Goal: Communication & Community: Answer question/provide support

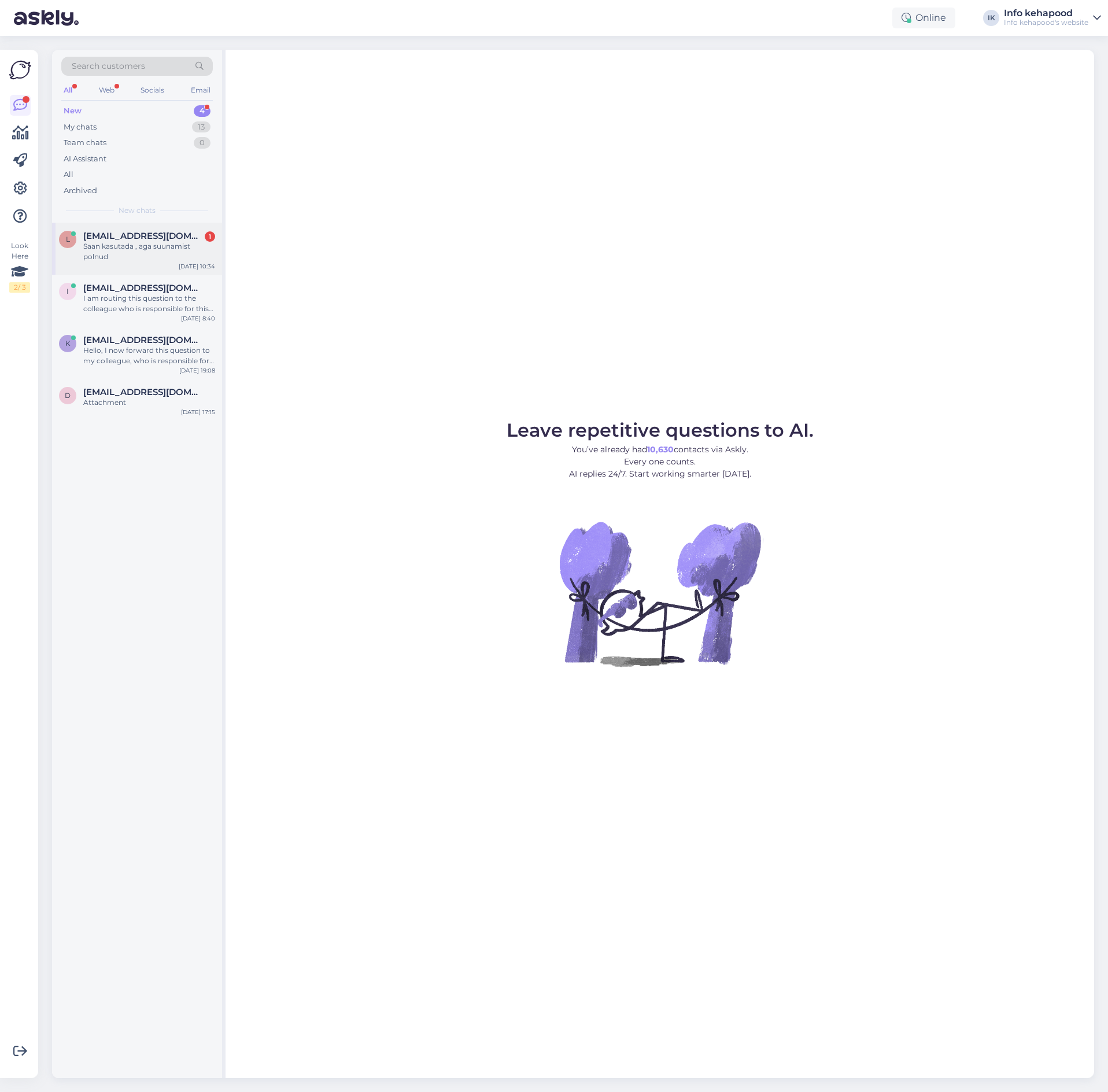
click at [125, 236] on span "[EMAIL_ADDRESS][DOMAIN_NAME]" at bounding box center [143, 236] width 120 height 11
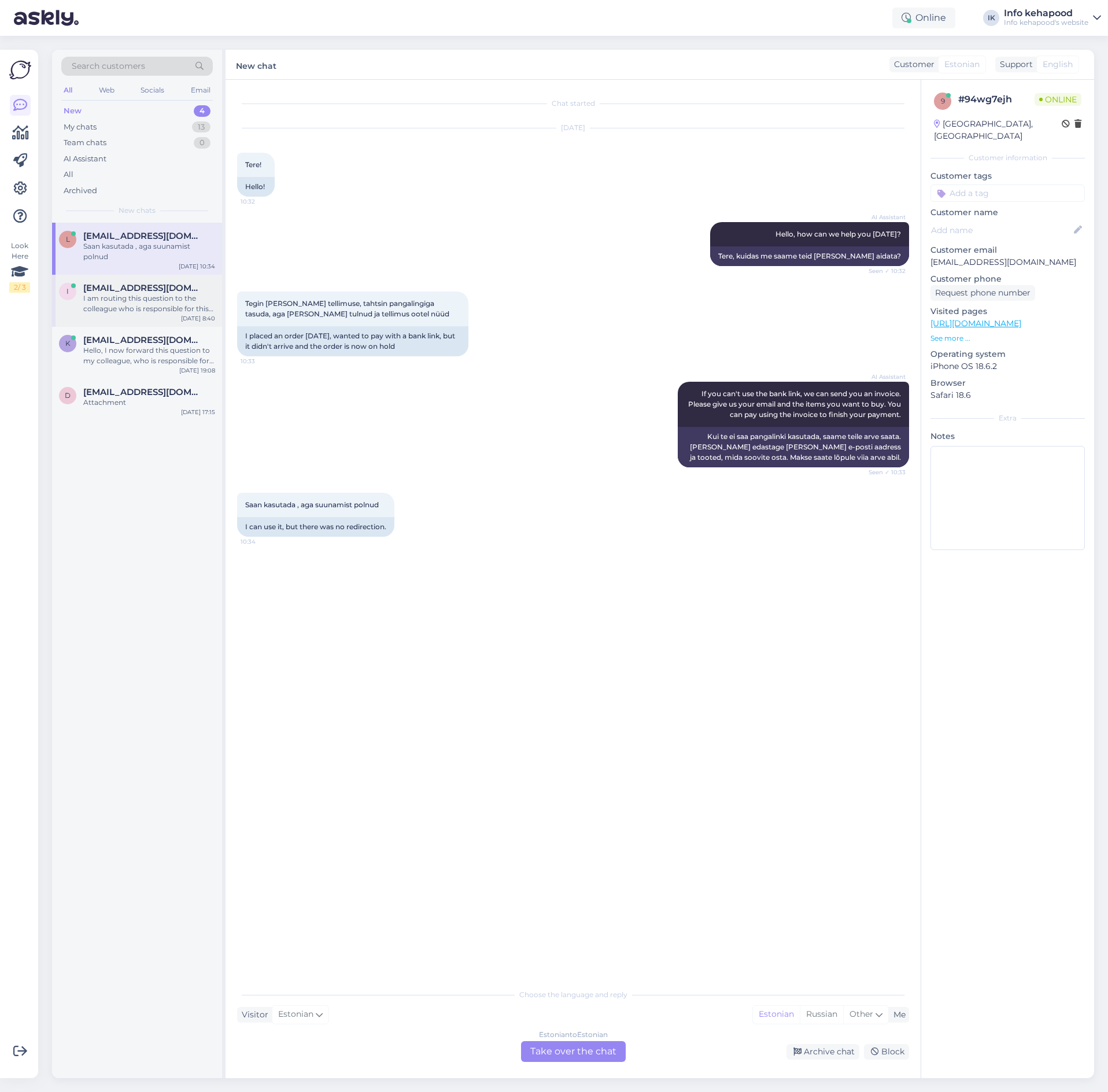
click at [140, 309] on div "I am routing this question to the colleague who is responsible for this topic. …" at bounding box center [149, 303] width 132 height 21
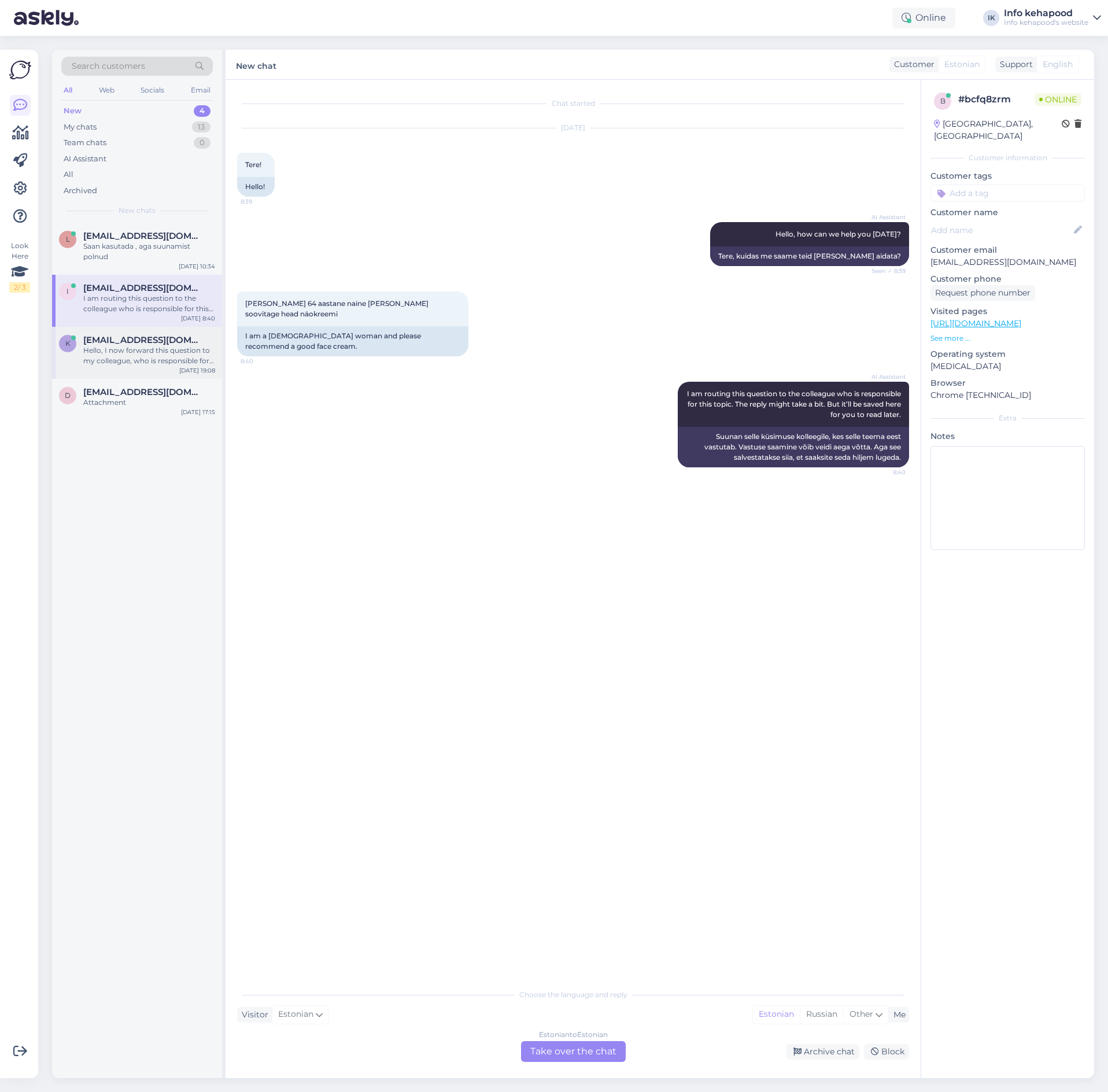
click at [127, 359] on div "Hello, I now forward this question to my colleague, who is responsible for this…" at bounding box center [149, 355] width 132 height 21
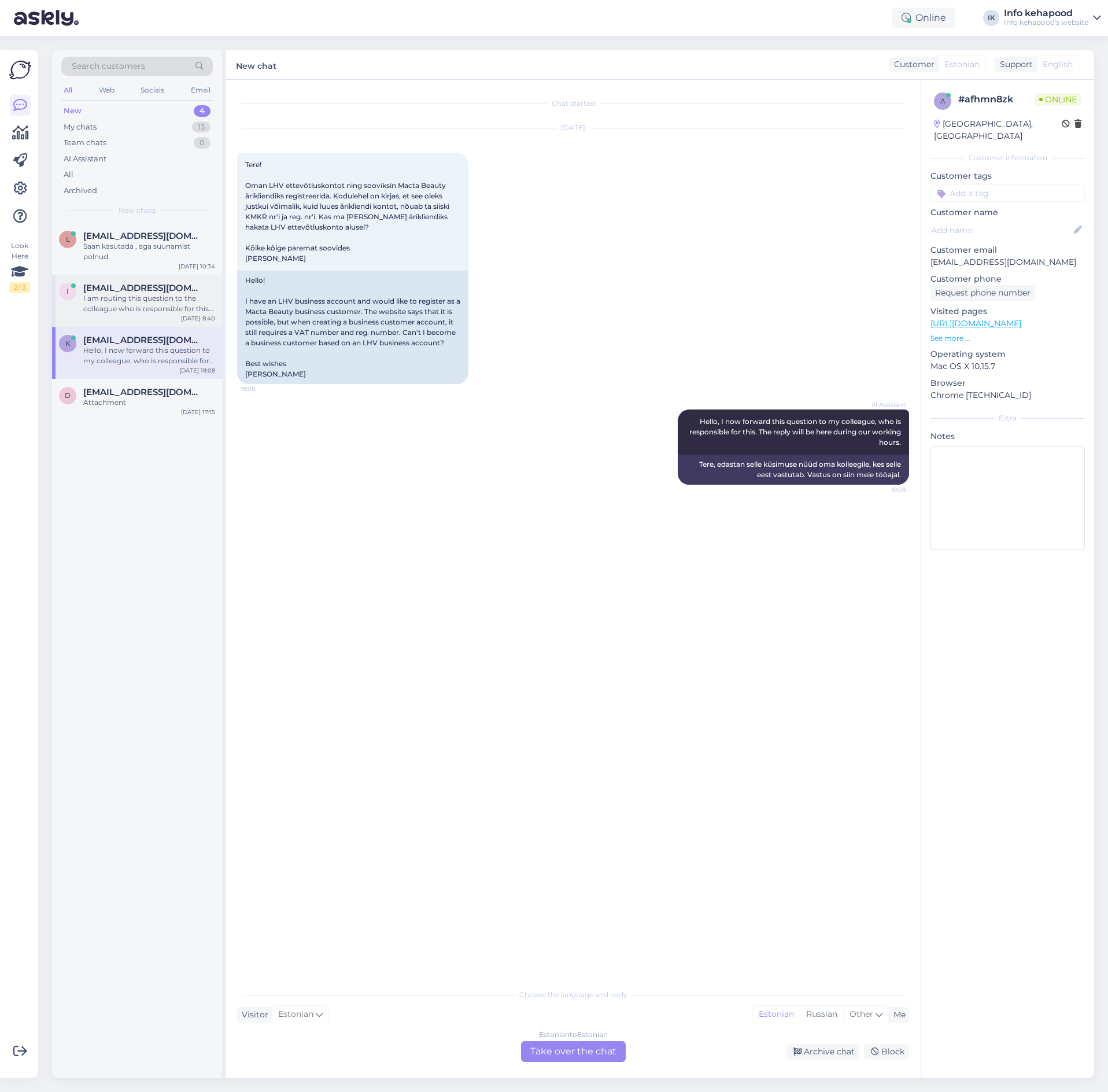
click at [135, 313] on div "I am routing this question to the colleague who is responsible for this topic. …" at bounding box center [149, 303] width 132 height 21
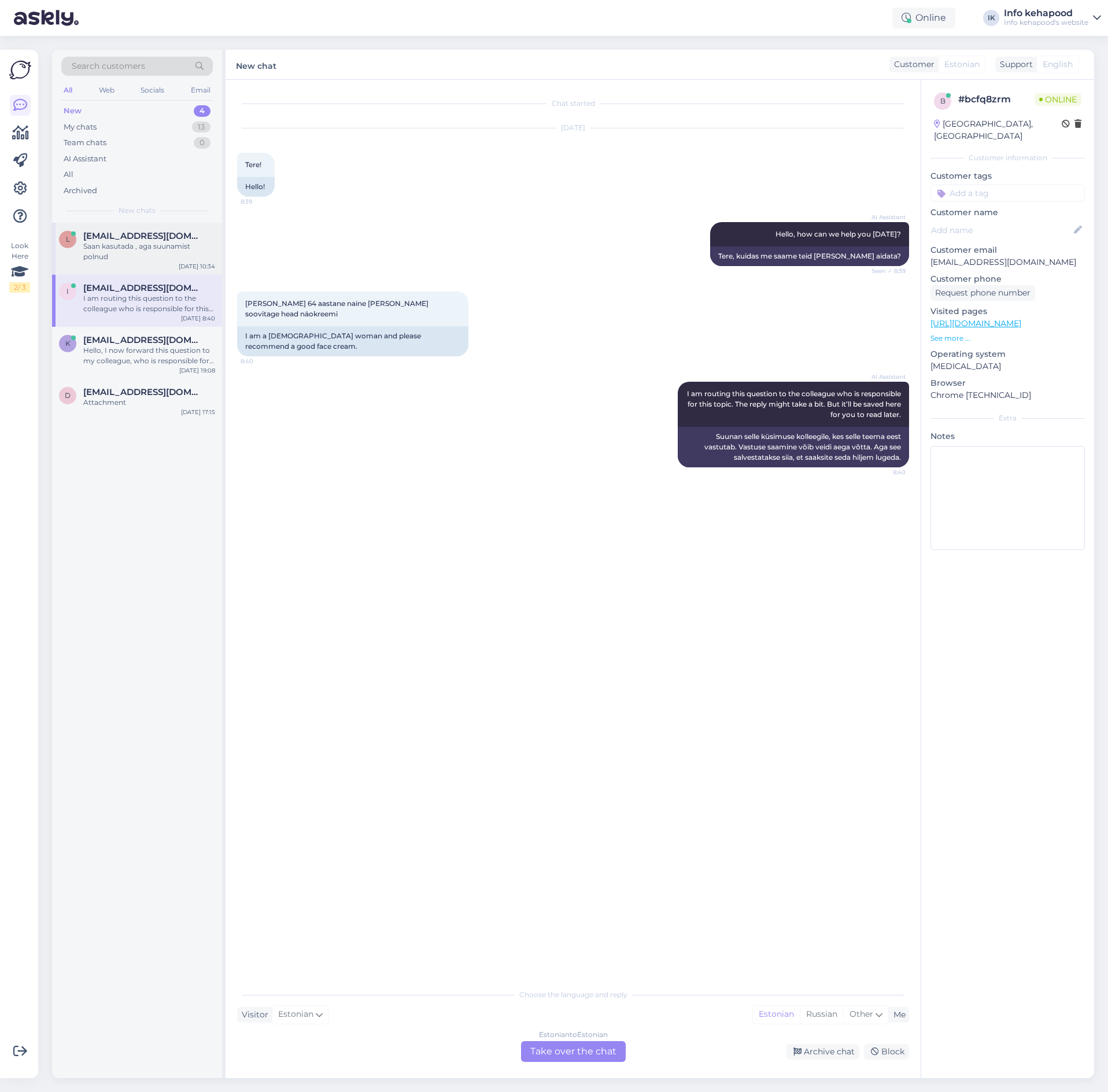
click at [111, 241] on div "Saan kasutada , aga suunamist polnud" at bounding box center [149, 251] width 132 height 21
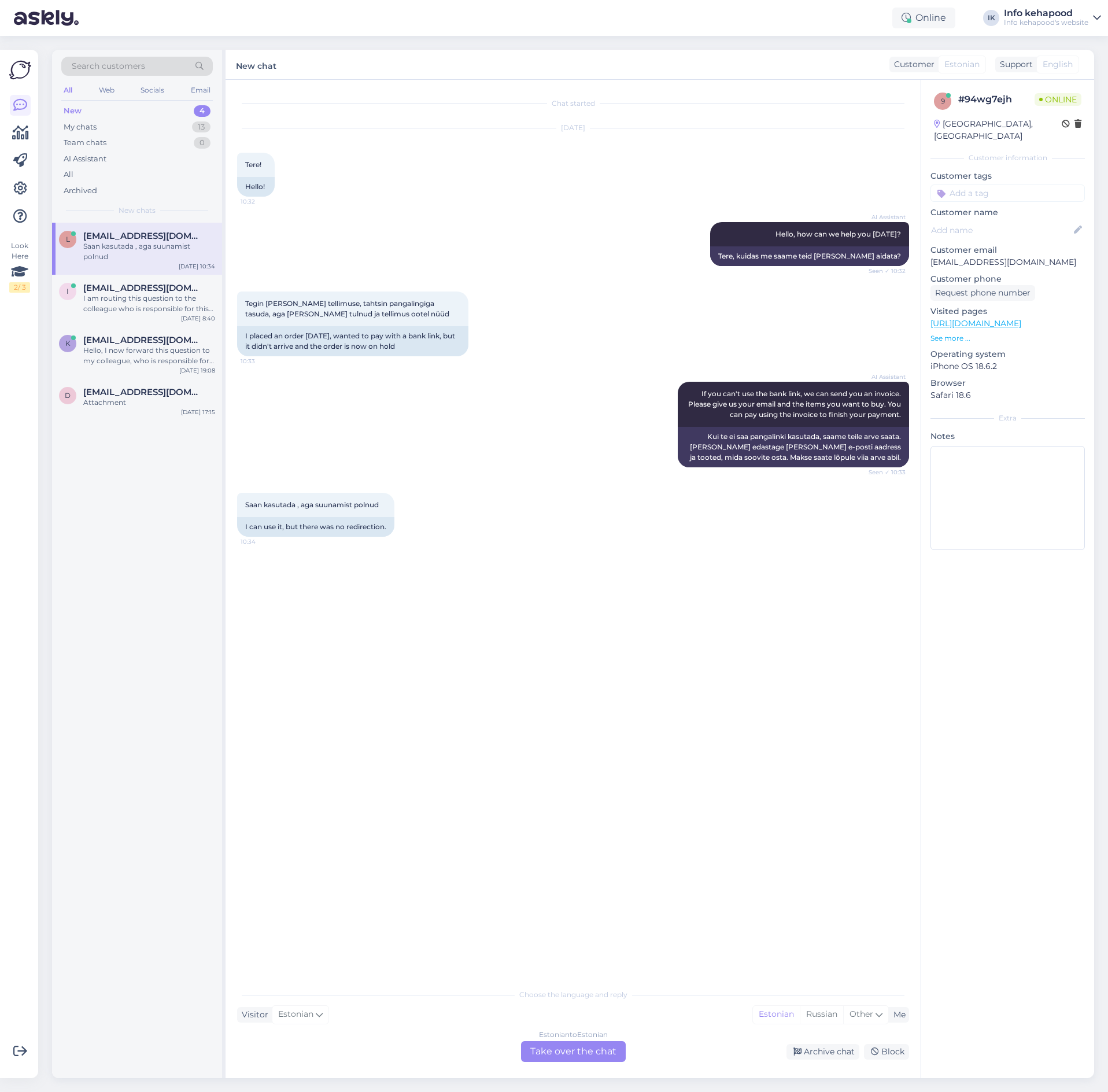
click at [545, 1054] on div "Estonian to Estonian Take over the chat" at bounding box center [573, 1051] width 104 height 21
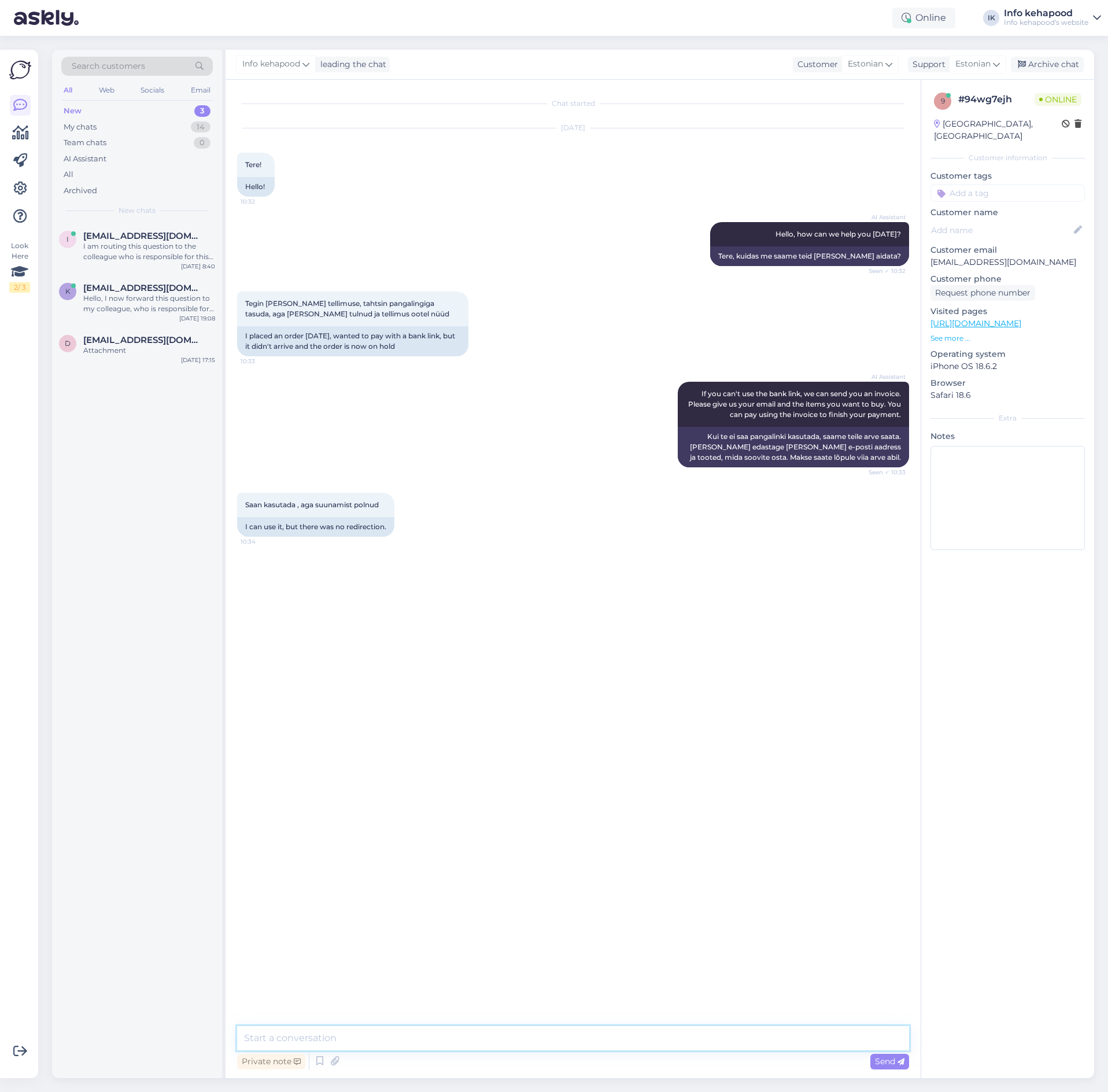
click at [407, 1040] on textarea at bounding box center [573, 1037] width 672 height 24
type textarea "Tere! Kas Te saite tellimuse numbri?"
click at [153, 252] on div "I am routing this question to the colleague who is responsible for this topic. …" at bounding box center [149, 251] width 132 height 21
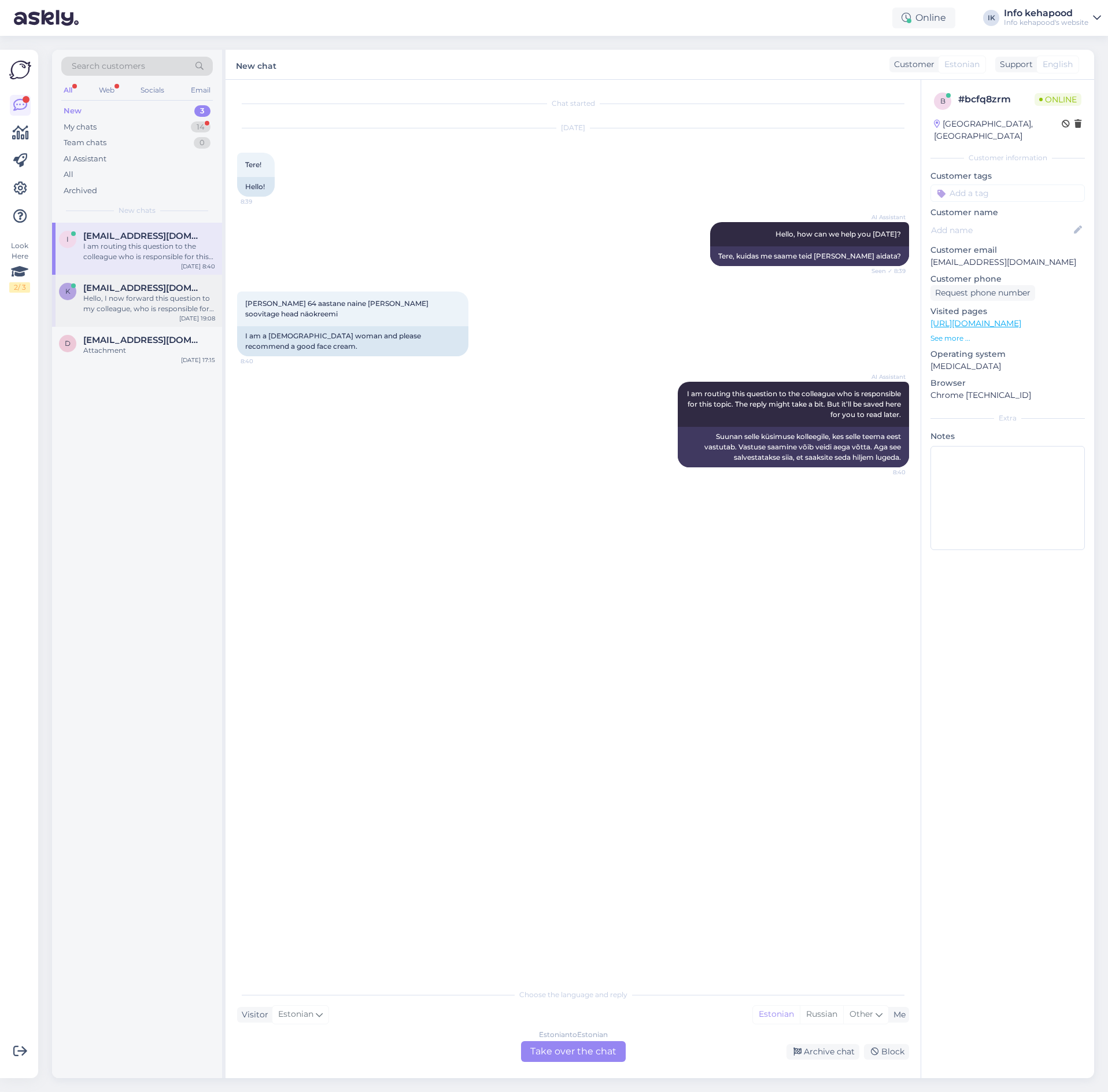
click at [160, 320] on div "k [EMAIL_ADDRESS][DOMAIN_NAME] Hello, I now forward this question to my colleag…" at bounding box center [137, 300] width 170 height 52
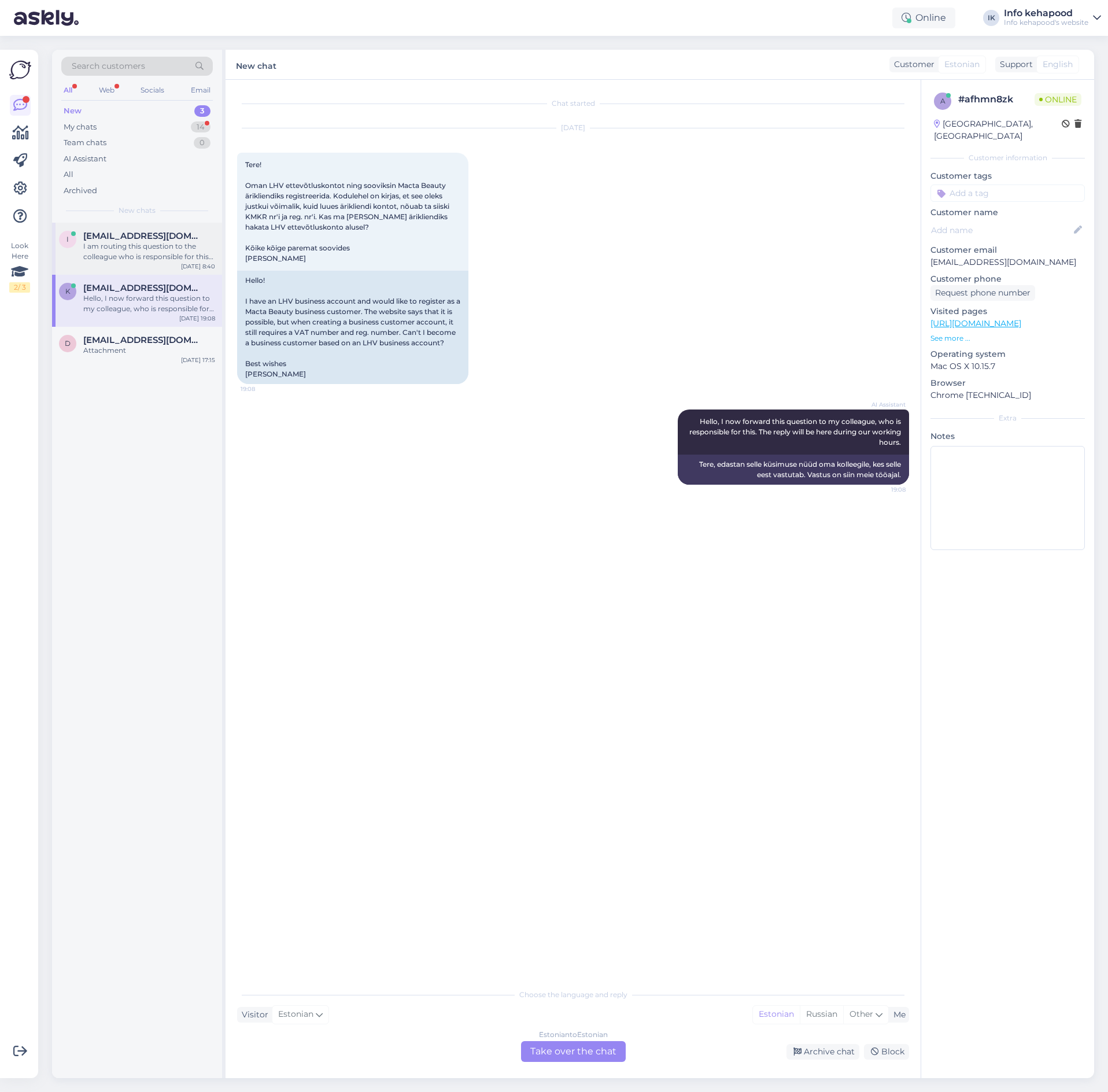
click at [118, 247] on div "I am routing this question to the colleague who is responsible for this topic. …" at bounding box center [149, 251] width 132 height 21
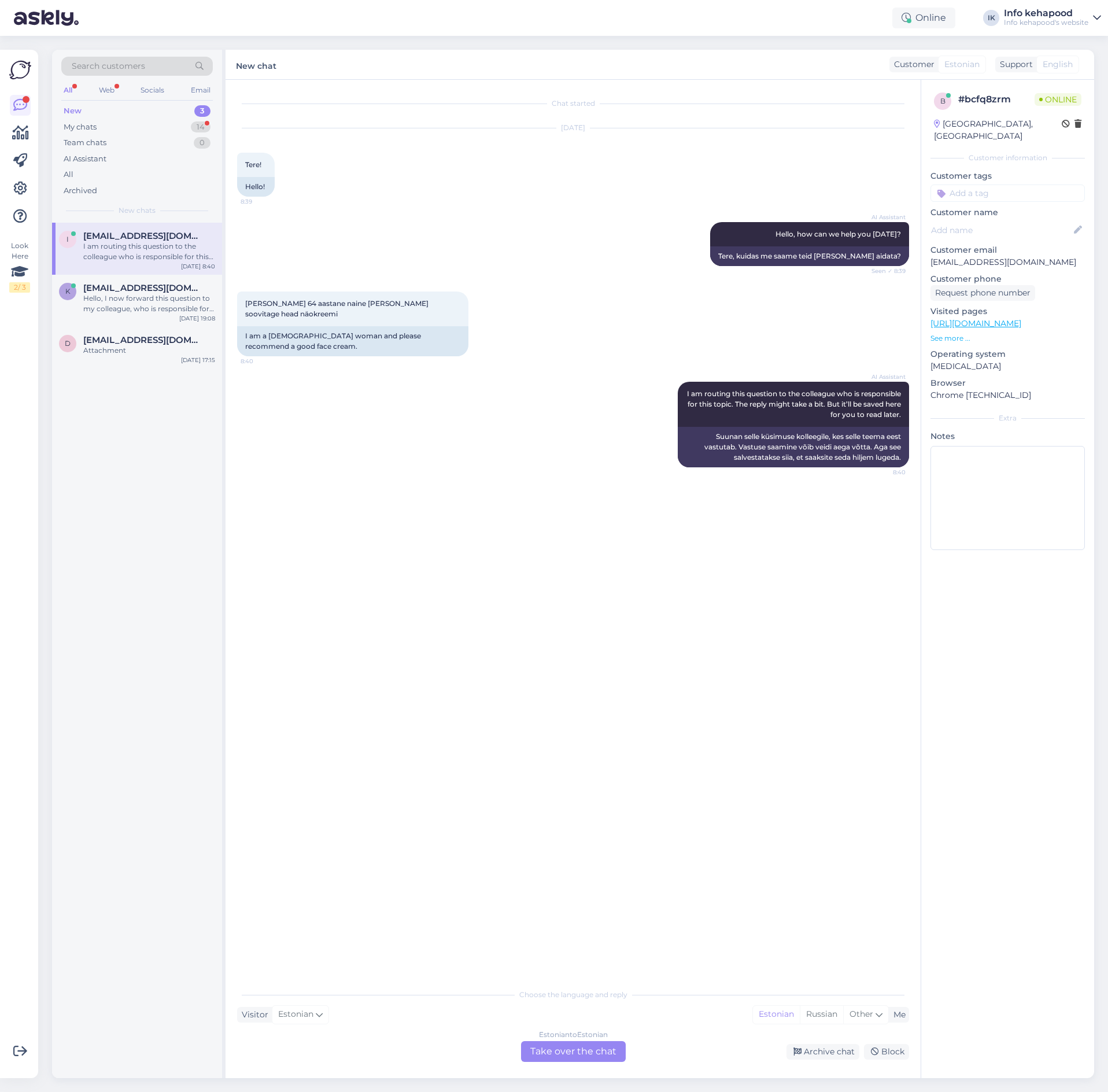
click at [609, 1049] on div "Estonian to Estonian Take over the chat" at bounding box center [573, 1051] width 104 height 21
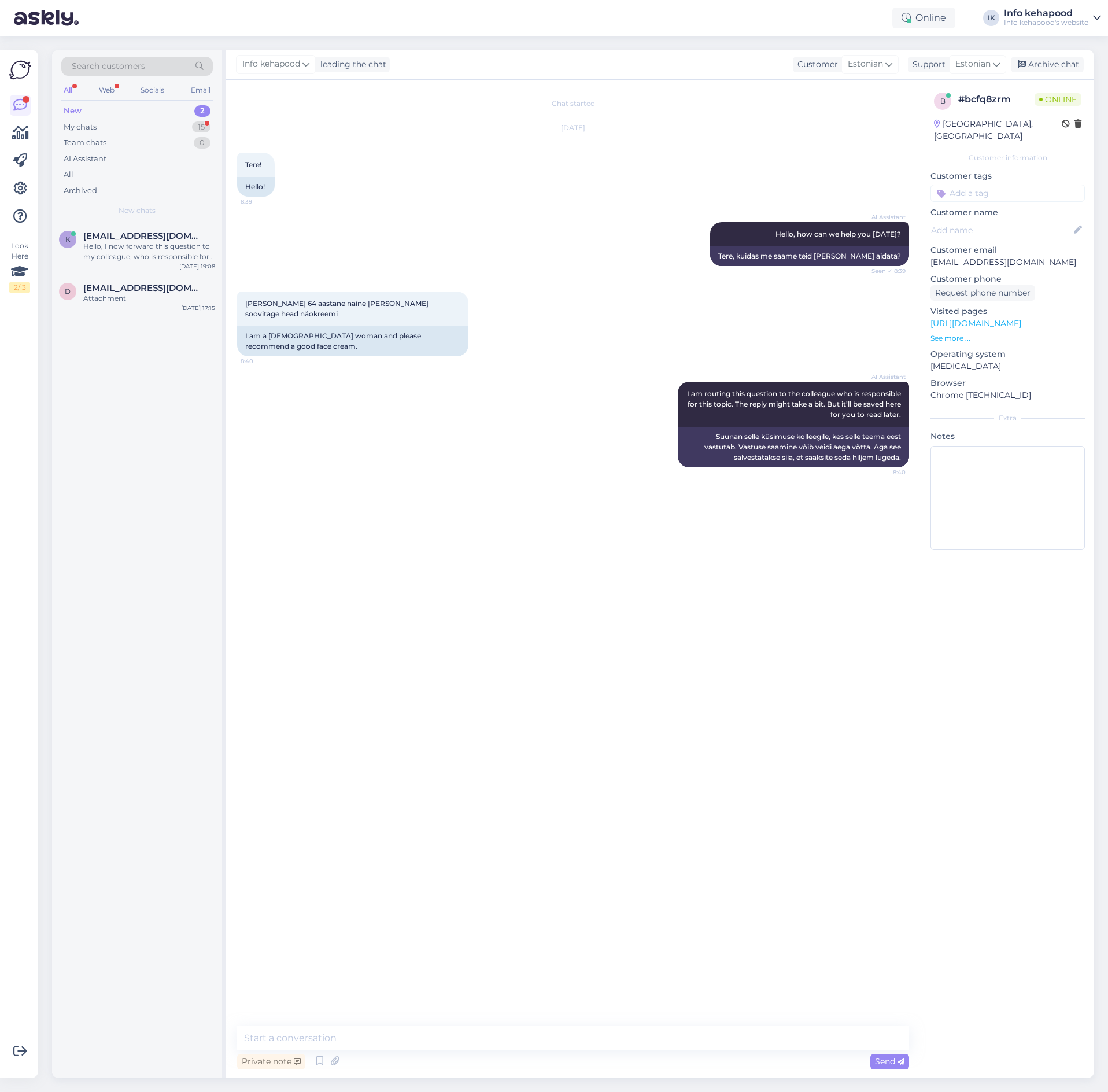
click at [541, 1018] on div "Chat started [DATE] Tere! 8:39 Hello! AI Assistant Hello, how can we help you […" at bounding box center [573, 579] width 695 height 998
click at [545, 1034] on textarea at bounding box center [573, 1037] width 672 height 24
paste textarea "[PERSON_NAME] saa jah neid tühjaks jätta, isegi kui ei ole km kohuslane või on …"
click at [828, 1025] on textarea "Tere! Võite lisada nullid sinna, [PERSON_NAME] saa jah neid tühjaks jätta, iseg…" at bounding box center [573, 1030] width 672 height 38
click at [387, 1022] on textarea "Tere! Võite lisada nullid sinna, [PERSON_NAME] saa jah neid tühjaks jätta, iseg…" at bounding box center [573, 1030] width 672 height 38
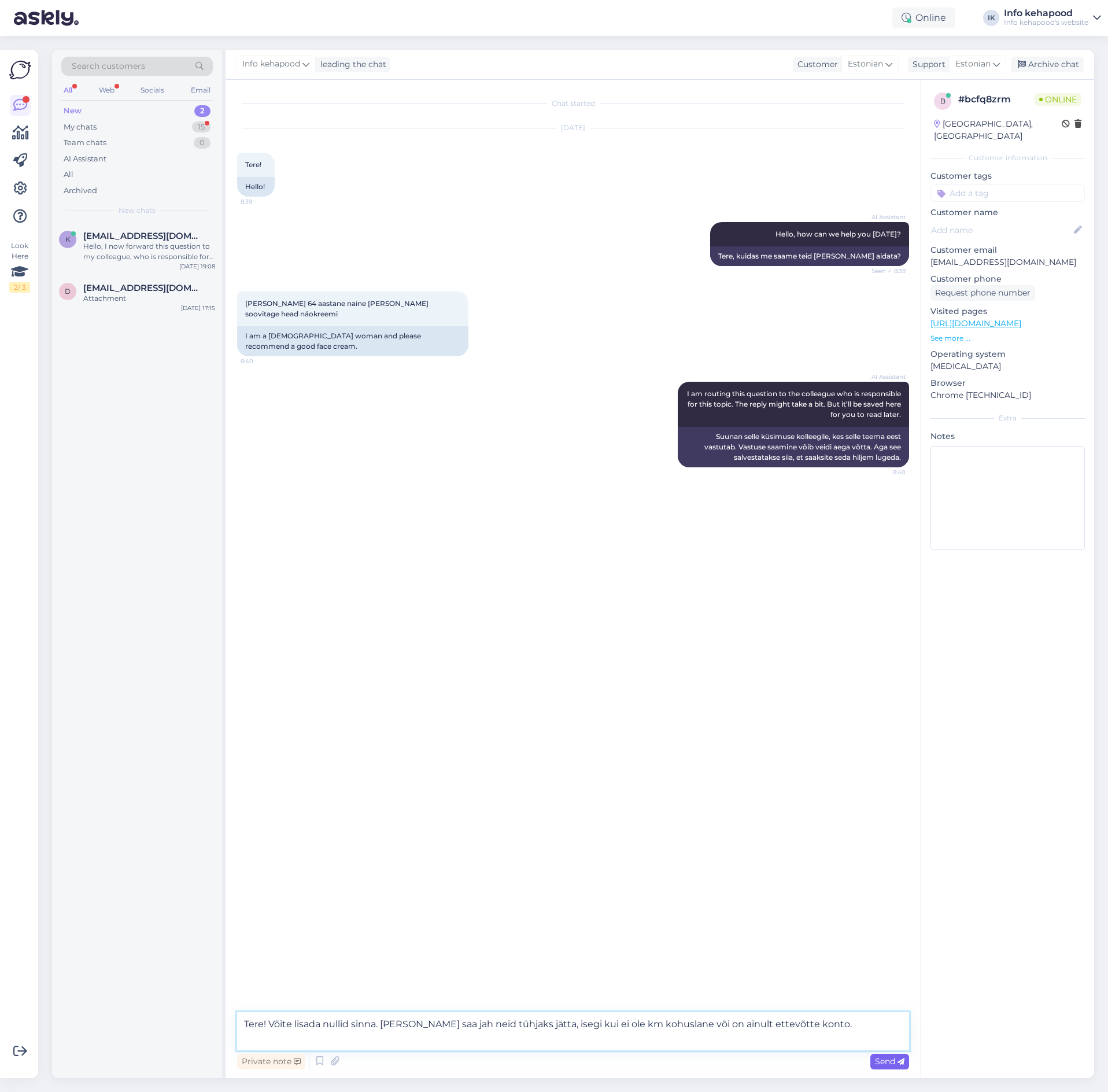
type textarea "Tere! Võite lisada nullid sinna. [PERSON_NAME] saa jah neid tühjaks jätta, iseg…"
click at [880, 1058] on span "Send" at bounding box center [890, 1061] width 29 height 11
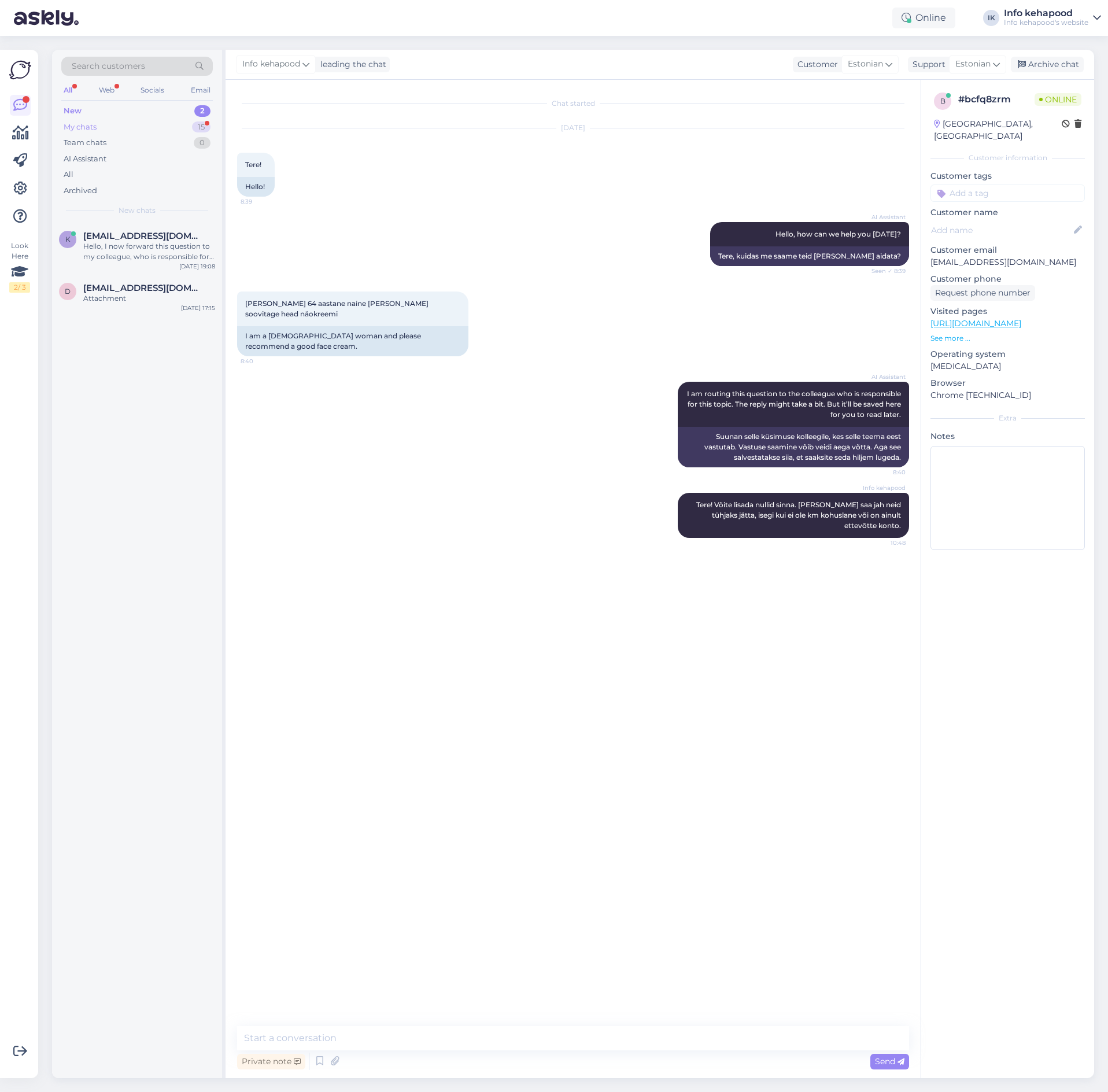
click at [114, 122] on div "My chats 15" at bounding box center [137, 127] width 151 height 16
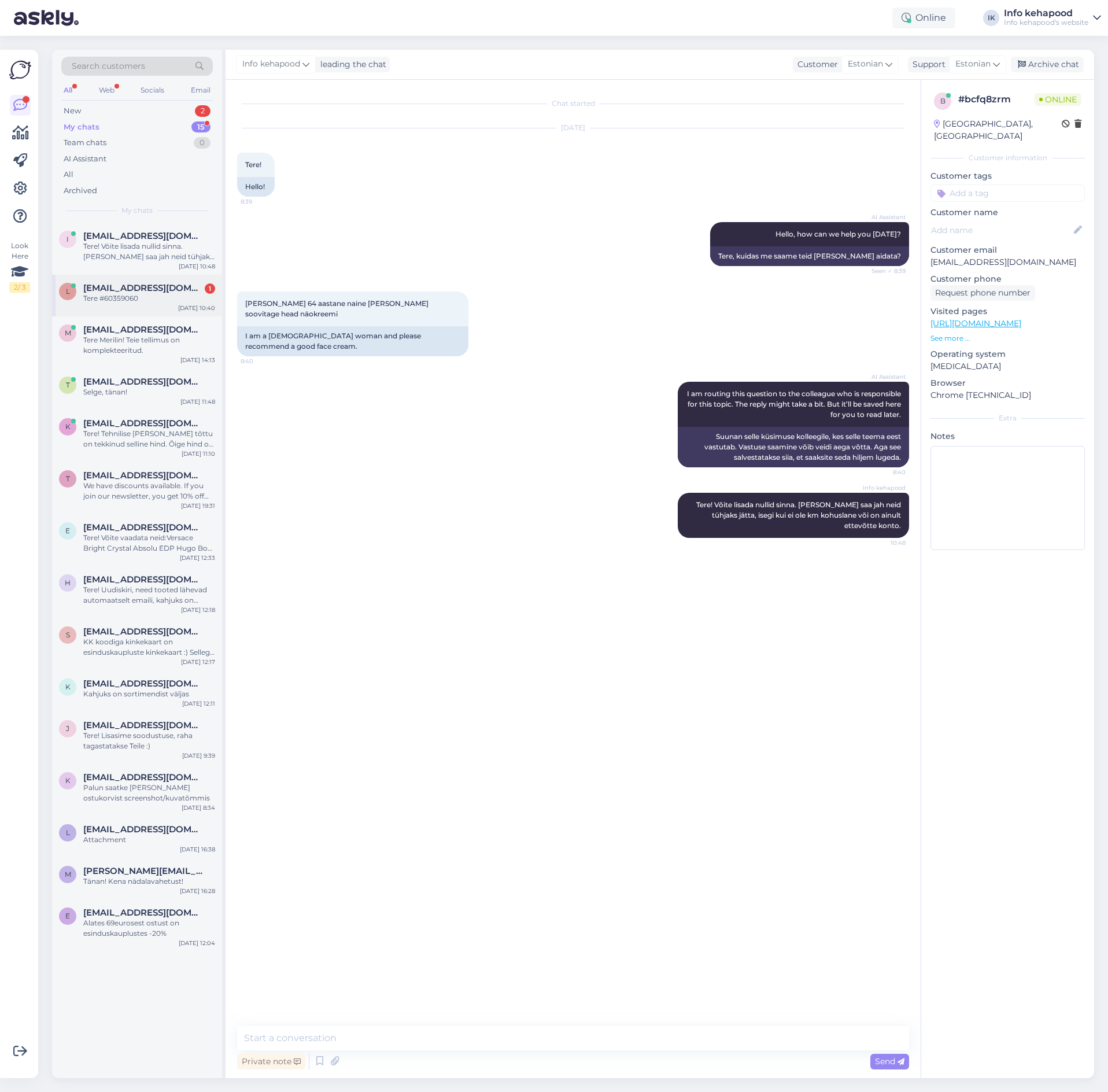
click at [144, 300] on div "Tere #60359060" at bounding box center [149, 299] width 132 height 11
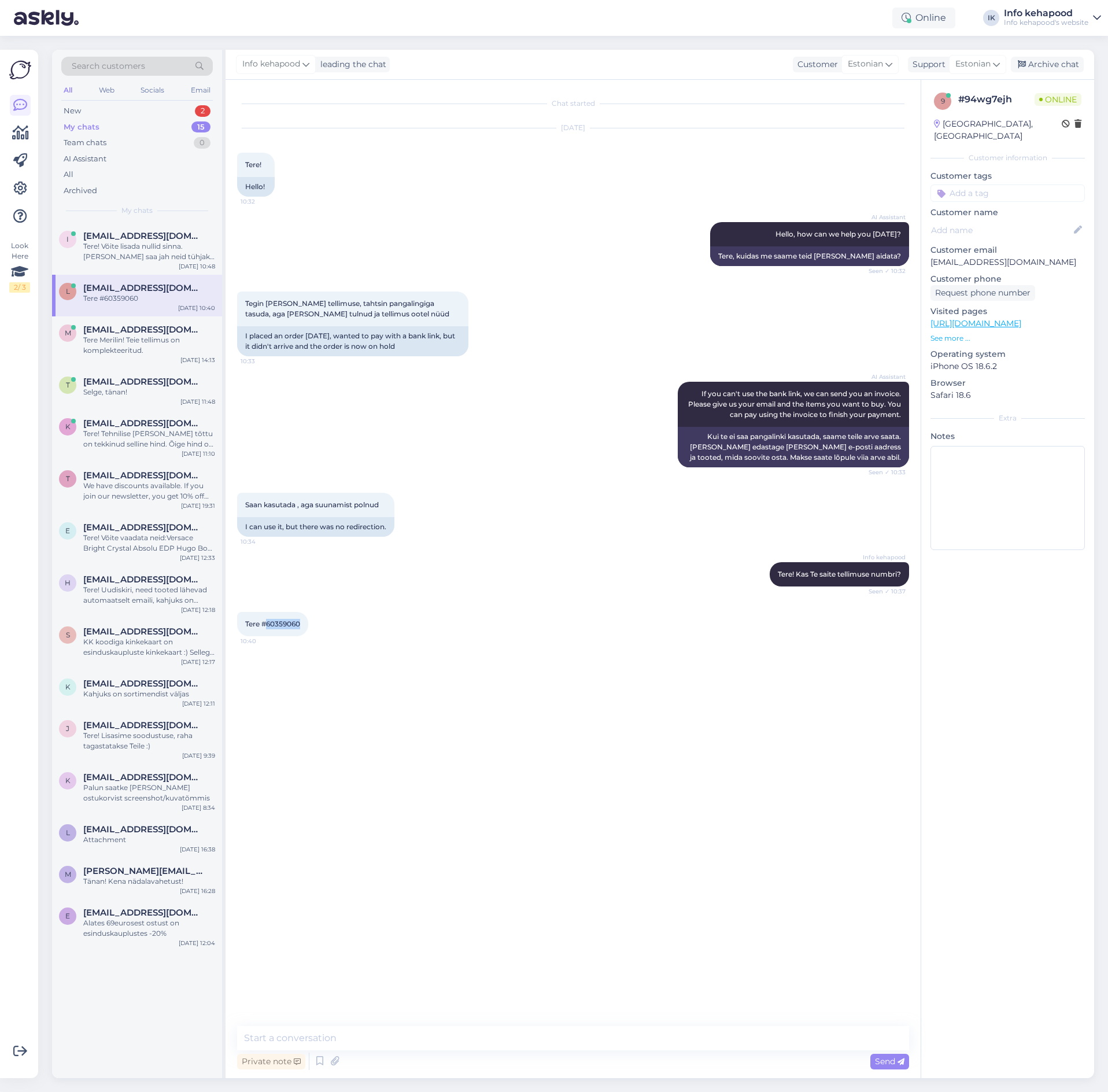
drag, startPoint x: 268, startPoint y: 620, endPoint x: 347, endPoint y: 629, distance: 79.5
click at [347, 629] on div "Tere #60359060 10:40" at bounding box center [573, 623] width 672 height 50
copy span "60359060"
click at [503, 1048] on textarea at bounding box center [573, 1037] width 672 height 24
paste textarea "SmileLab Valgendav hambapasta Speed Whitening 75ml"
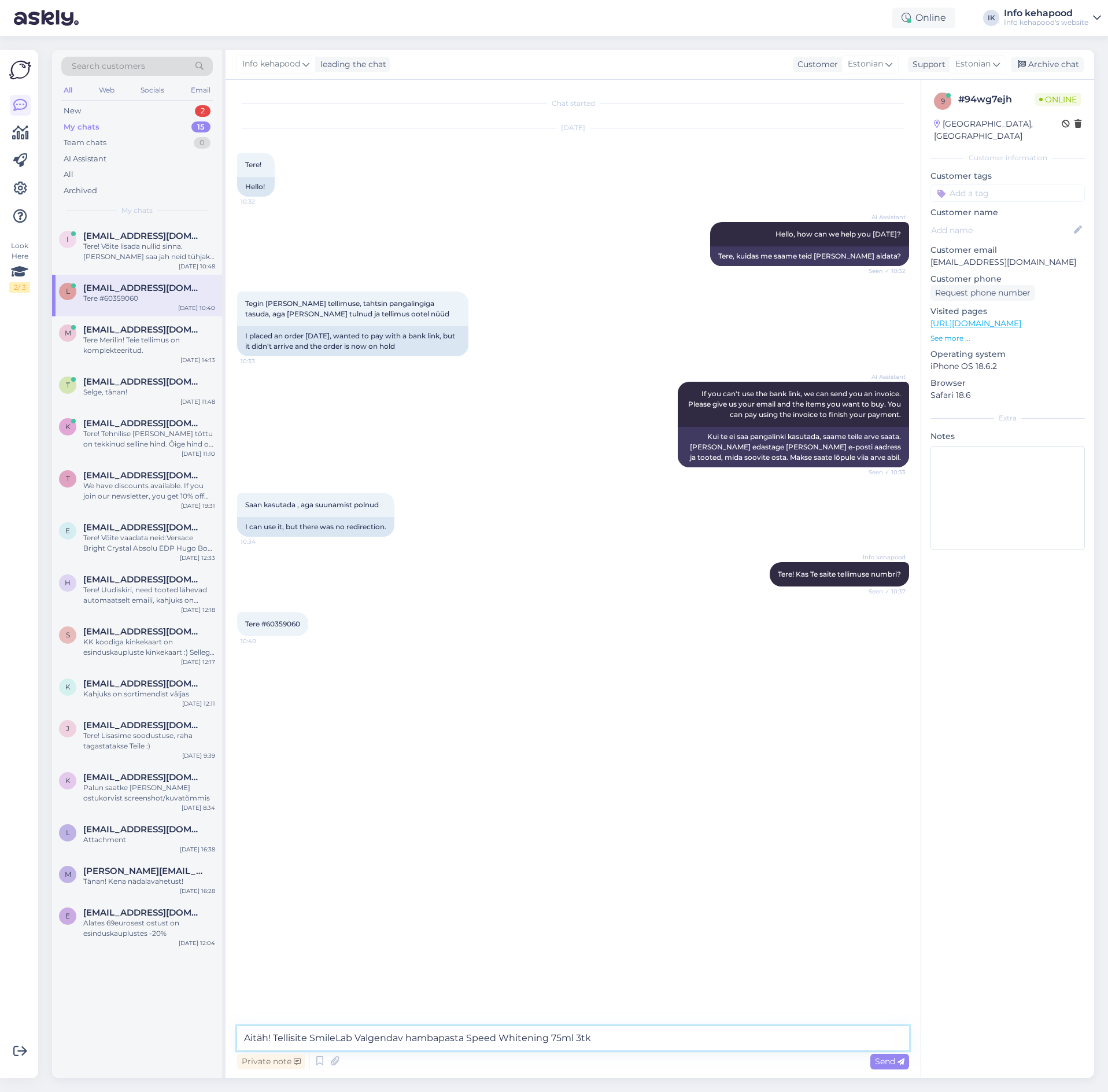
type textarea "Aitäh! Tellisite SmileLab Valgendav hambapasta Speed Whitening 75ml 3tk?"
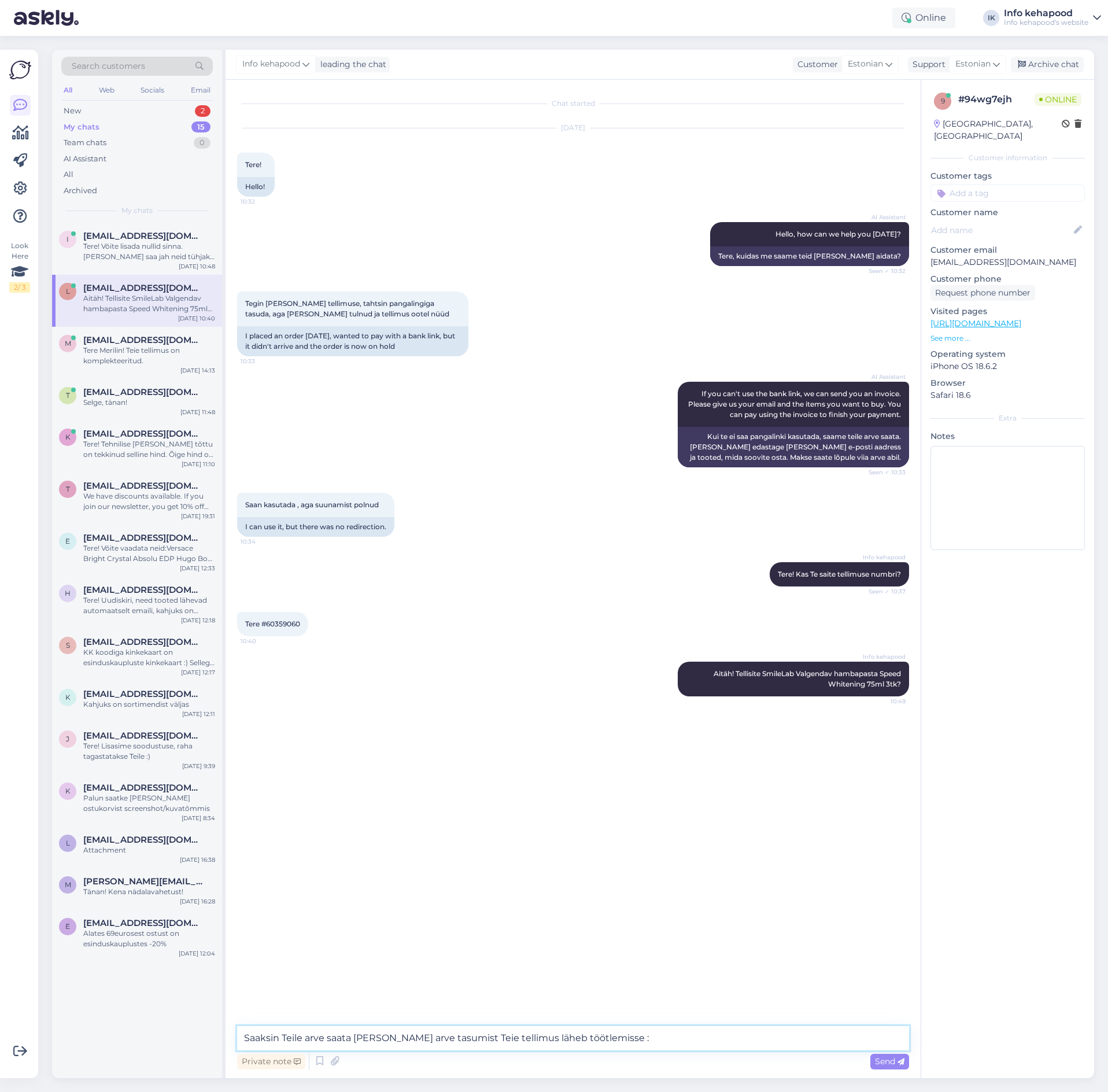
type textarea "Saaksin Teile arve saata [PERSON_NAME] arve tasumist Teie tellimus läheb töötle…"
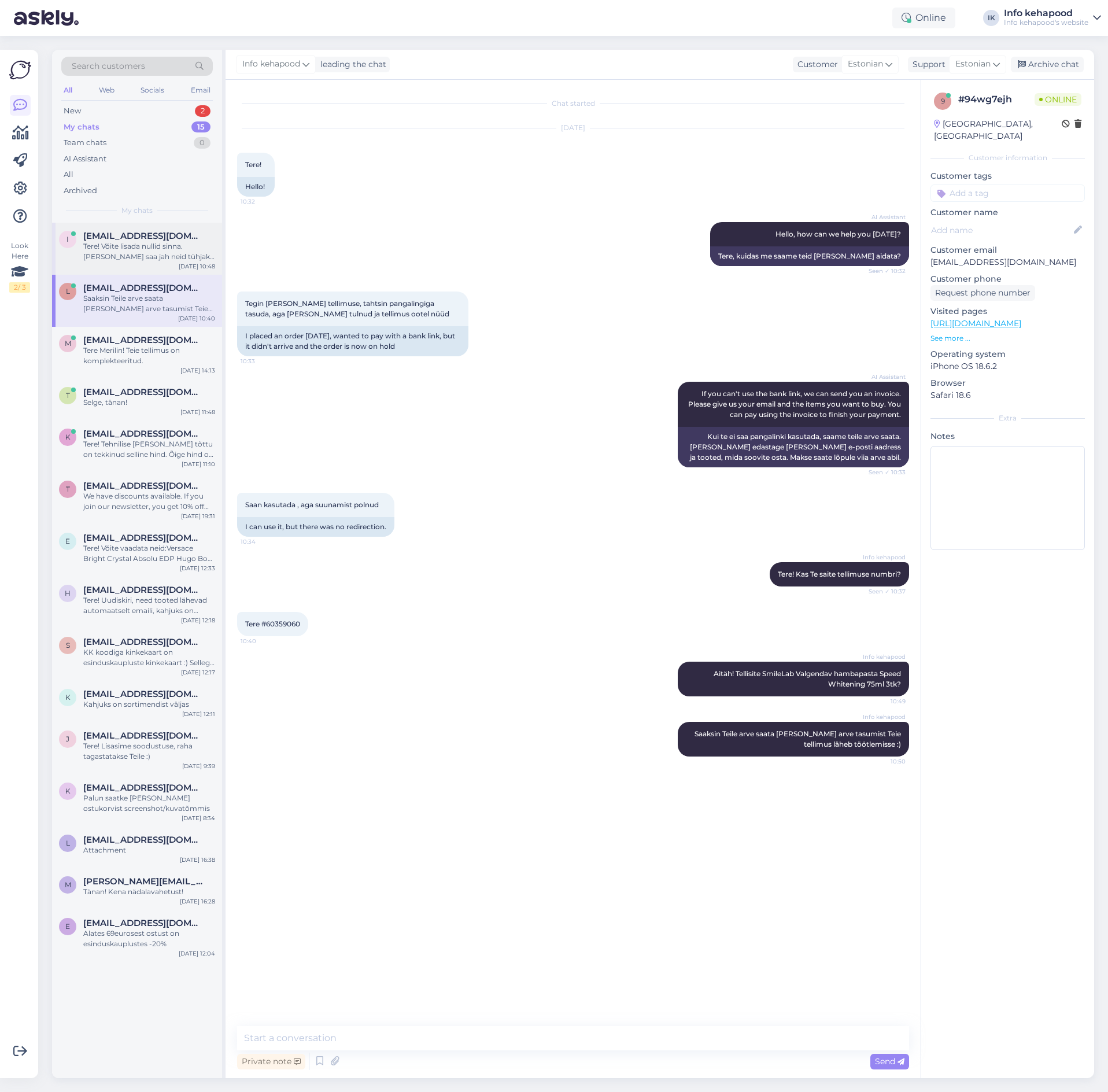
click at [128, 258] on div "Tere! Võite lisada nullid sinna. [PERSON_NAME] saa jah neid tühjaks jätta, iseg…" at bounding box center [149, 251] width 132 height 21
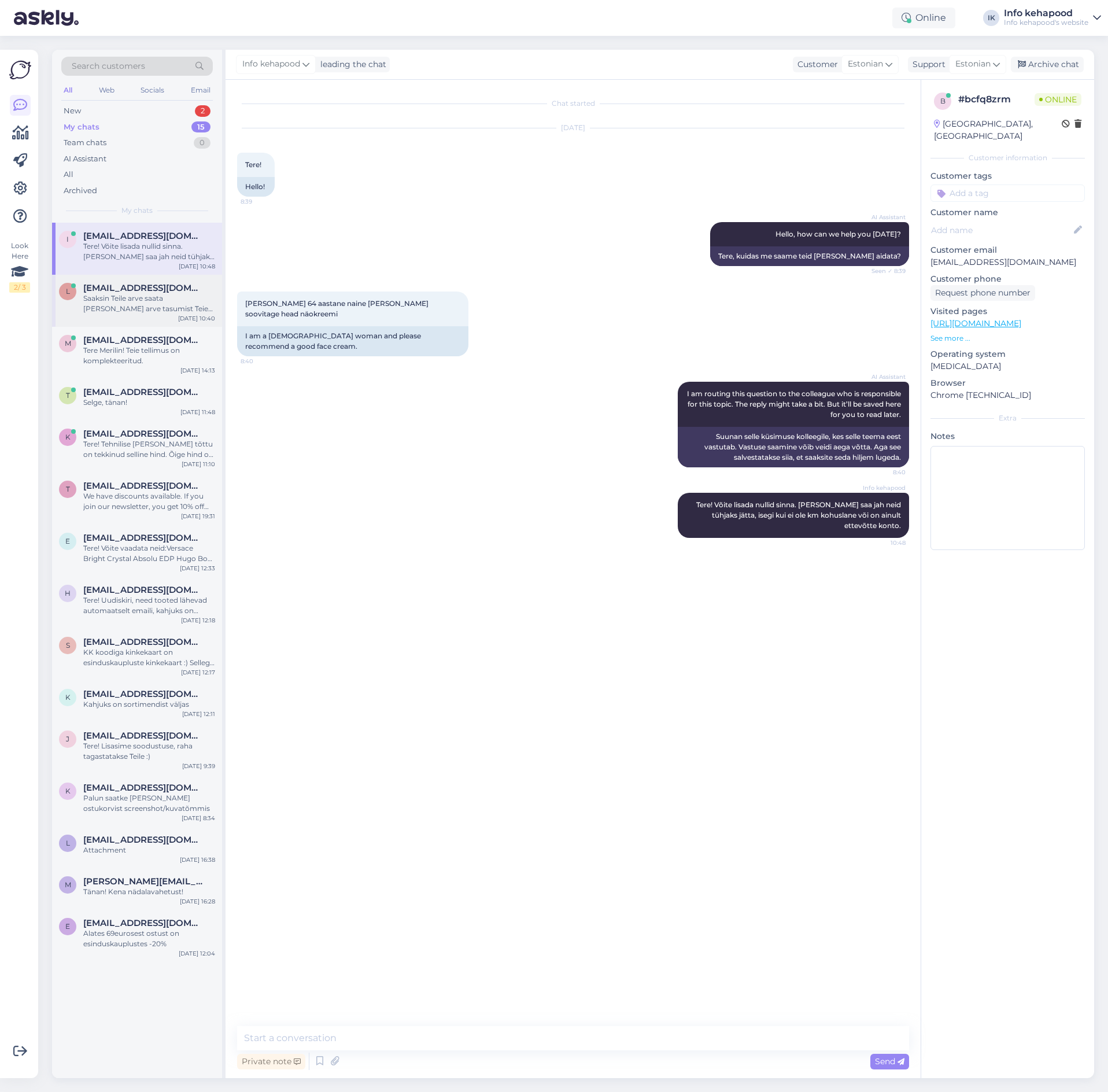
click at [130, 301] on div "Saaksin Teile arve saata [PERSON_NAME] arve tasumist Teie tellimus läheb töötle…" at bounding box center [149, 303] width 132 height 21
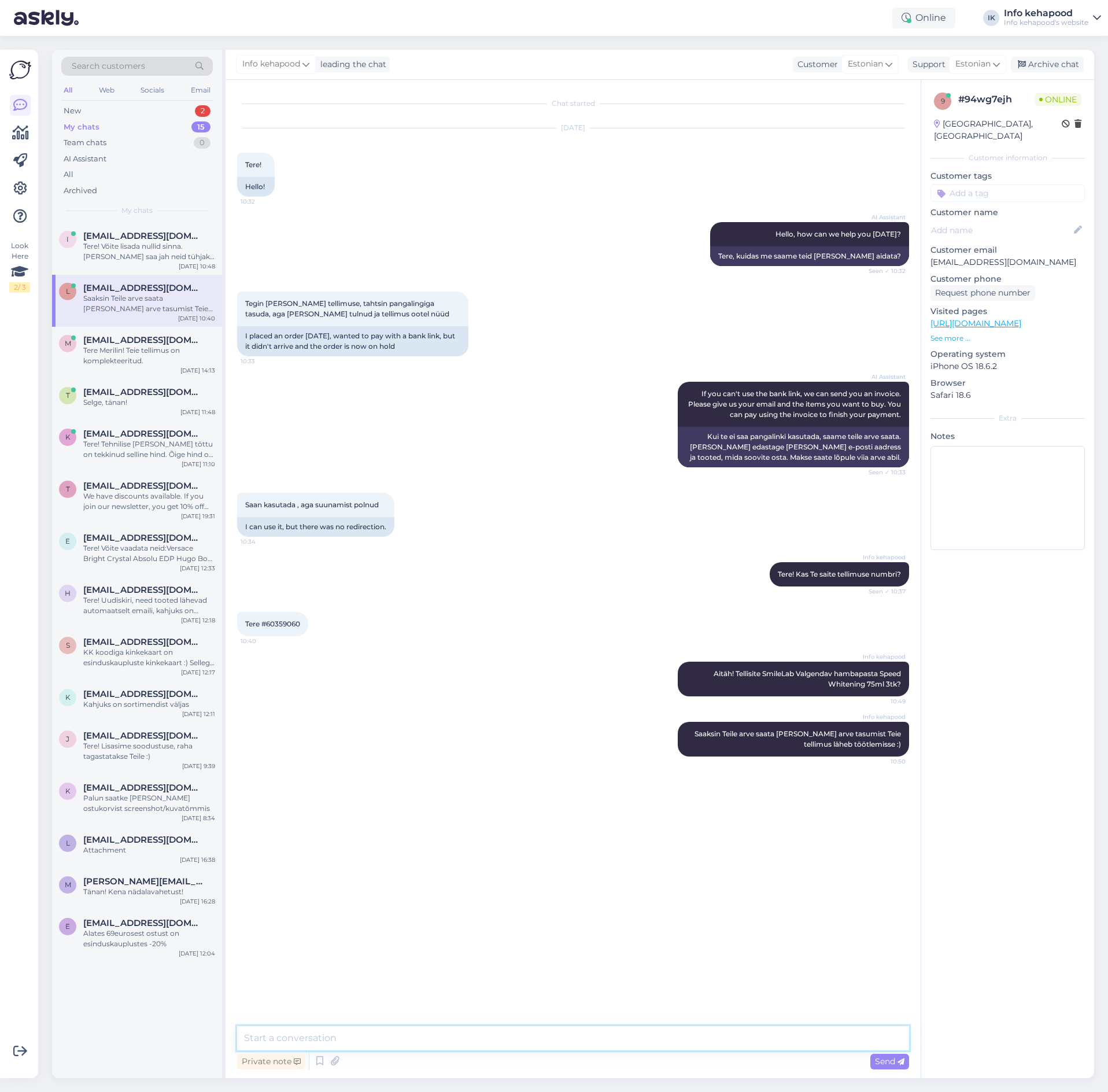
click at [491, 1038] on textarea at bounding box center [573, 1037] width 672 height 24
type textarea "Kas see sobib Teile?"
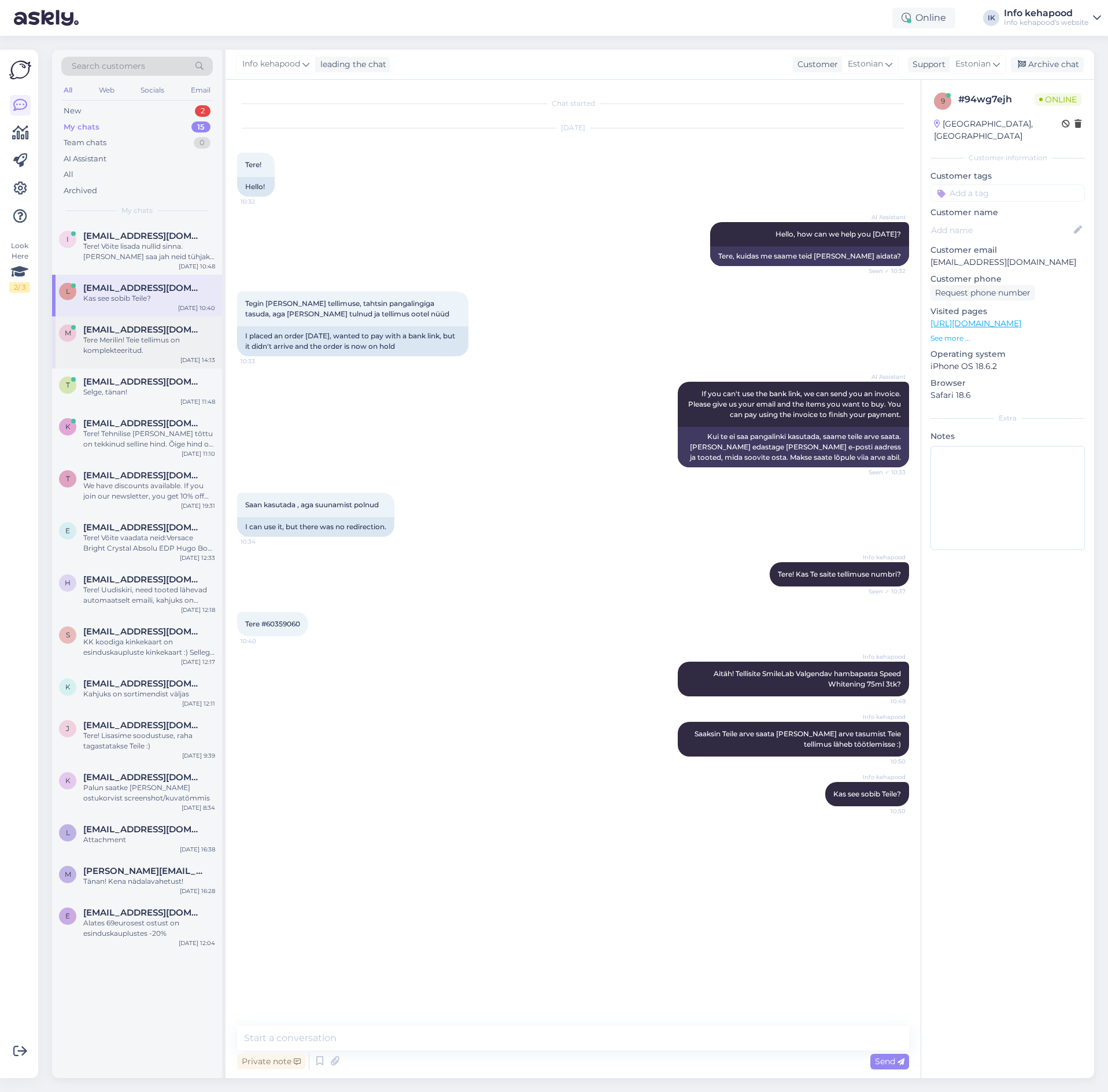
click at [153, 358] on div "m [EMAIL_ADDRESS][DOMAIN_NAME] [PERSON_NAME]! Teie tellimus on komplekteeritud.…" at bounding box center [137, 342] width 170 height 52
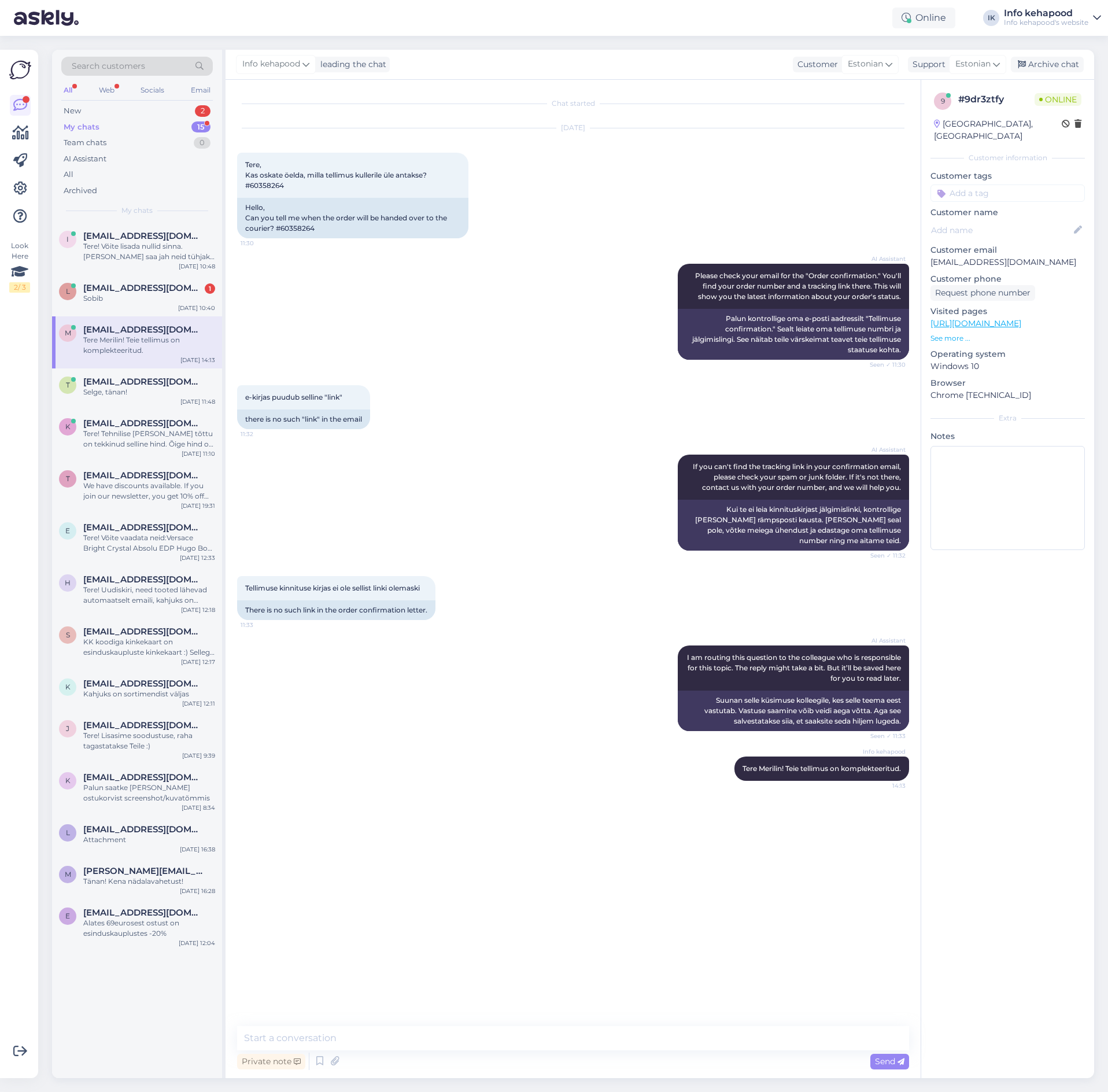
drag, startPoint x: 983, startPoint y: 809, endPoint x: 965, endPoint y: 805, distance: 18.4
click at [983, 809] on div "9 # 9dr3ztfy Online [GEOGRAPHIC_DATA], [GEOGRAPHIC_DATA] Customer information C…" at bounding box center [1008, 579] width 174 height 998
click at [124, 106] on div "New 2" at bounding box center [137, 111] width 151 height 16
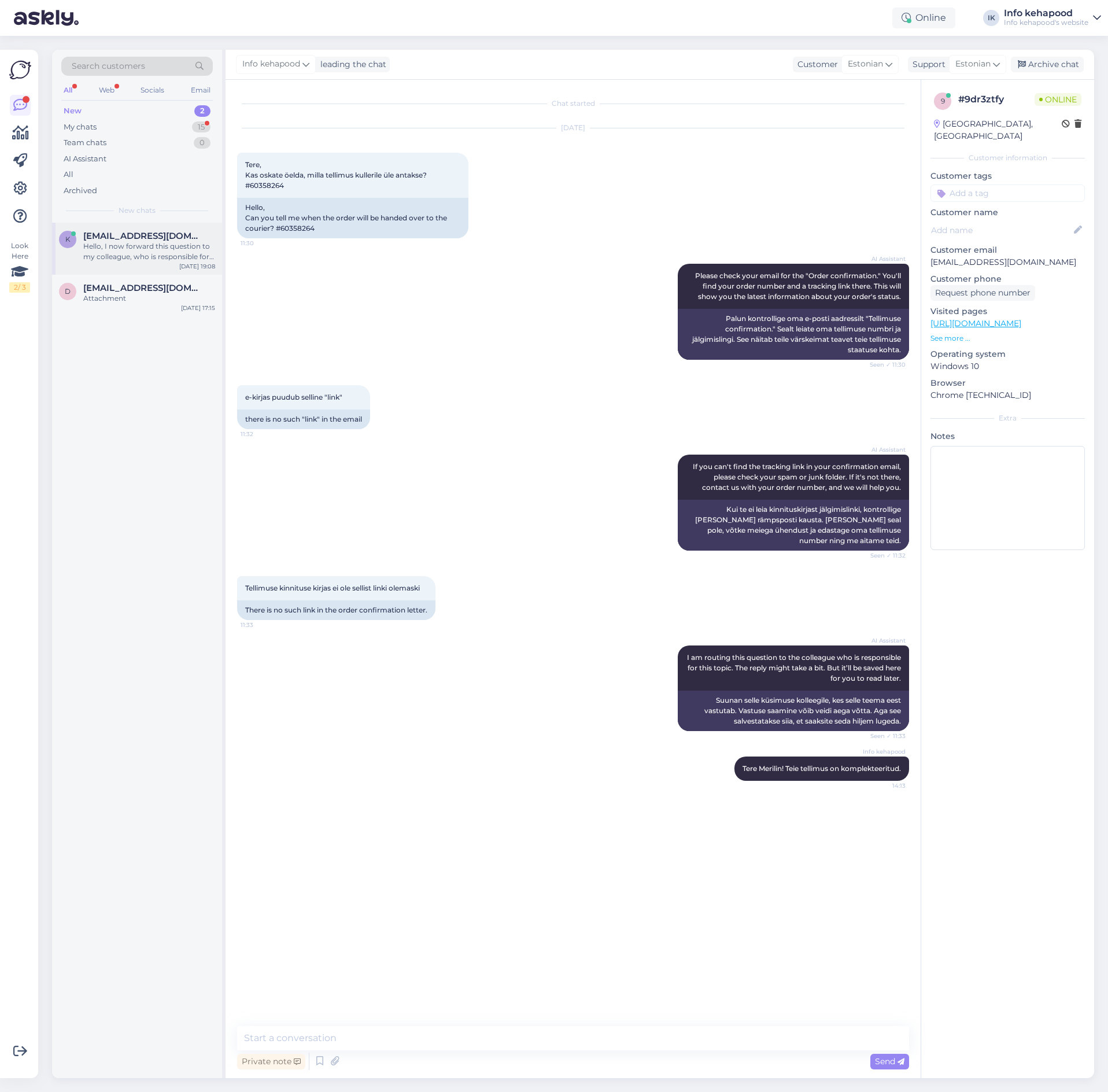
click at [94, 234] on span "[EMAIL_ADDRESS][DOMAIN_NAME]" at bounding box center [143, 236] width 120 height 11
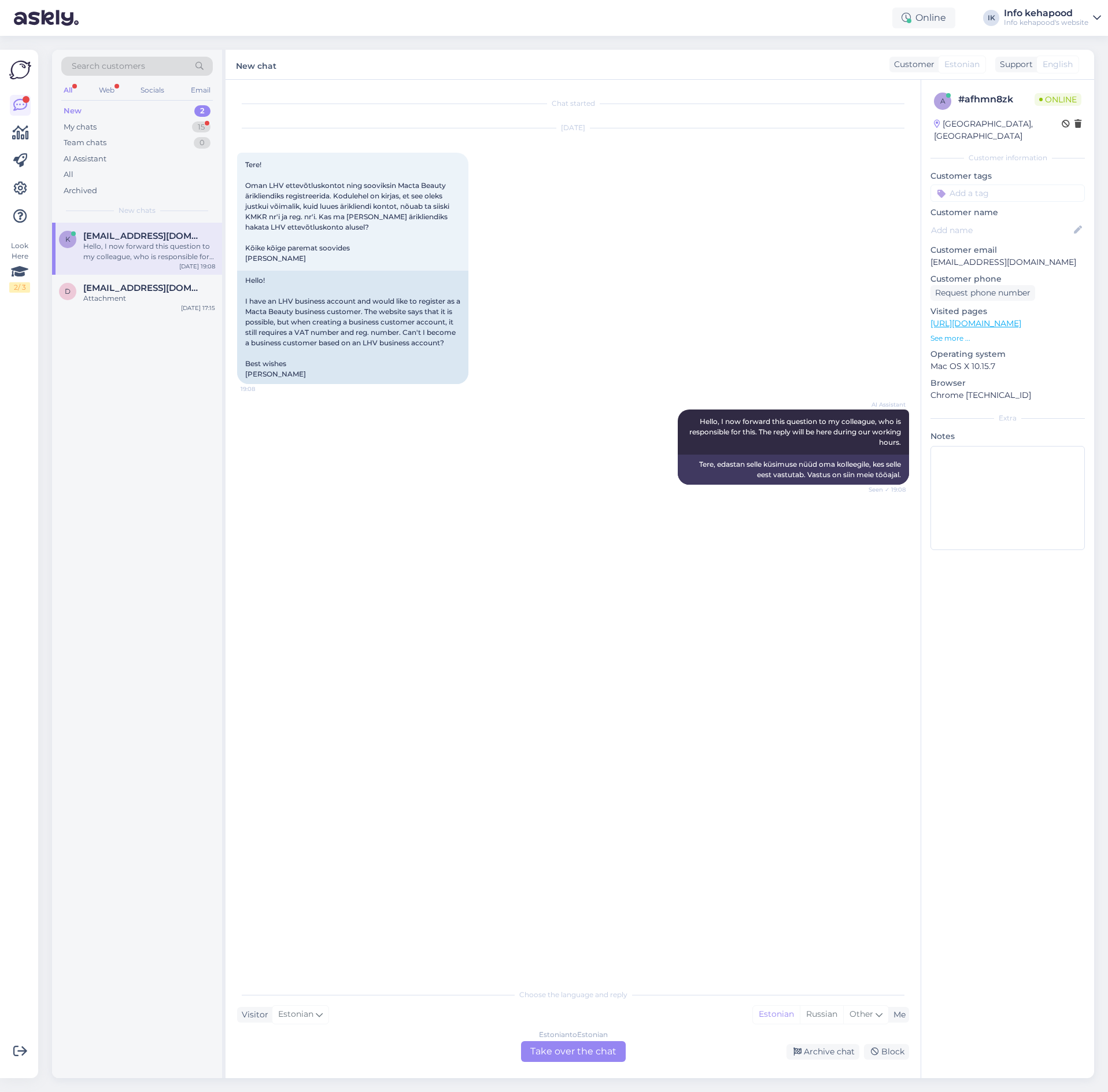
click at [125, 259] on div "Hello, I now forward this question to my colleague, who is responsible for this…" at bounding box center [149, 251] width 132 height 21
click at [141, 299] on div "Attachment" at bounding box center [149, 299] width 132 height 11
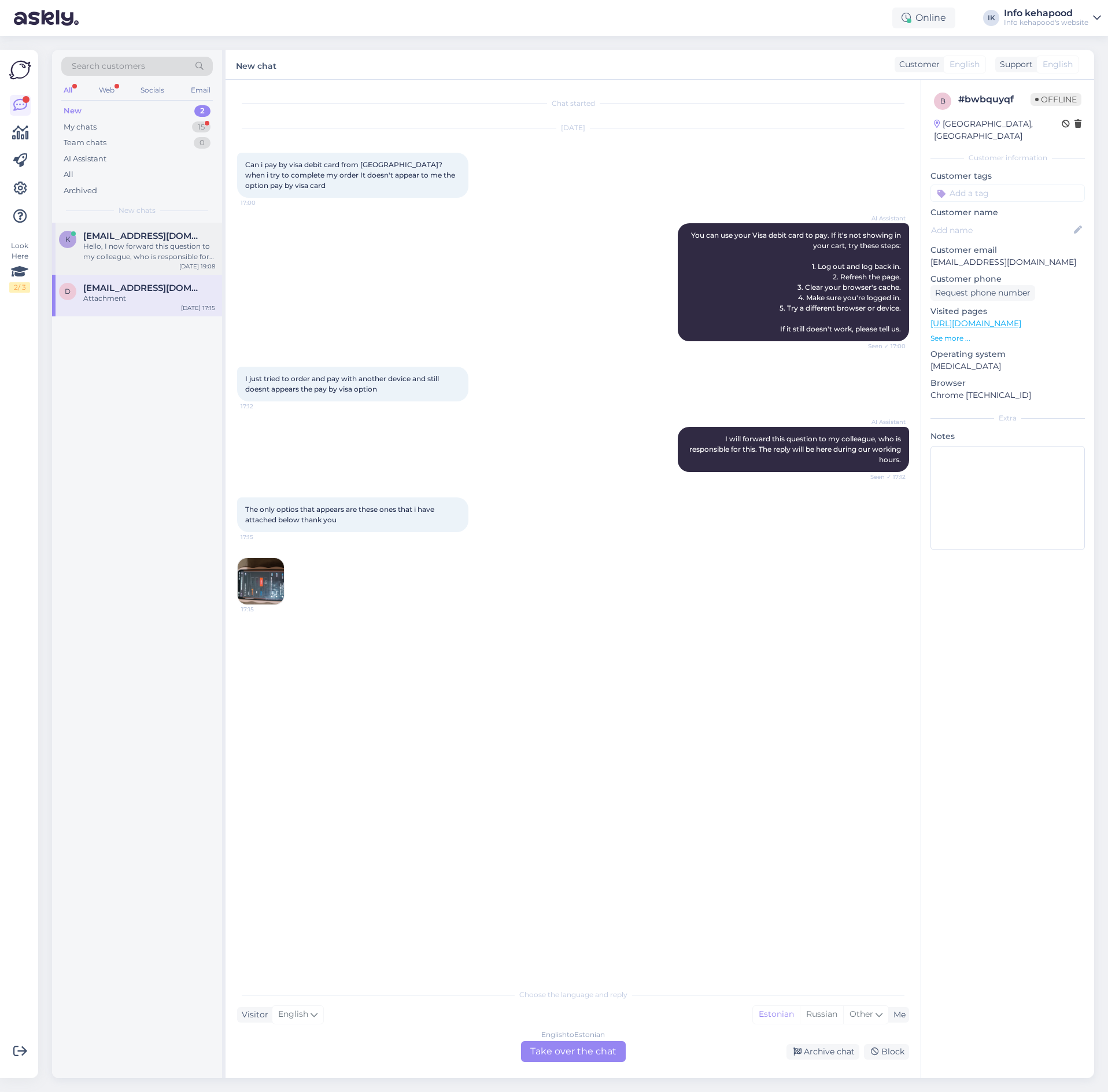
click at [147, 254] on div "Hello, I now forward this question to my colleague, who is responsible for this…" at bounding box center [149, 251] width 132 height 21
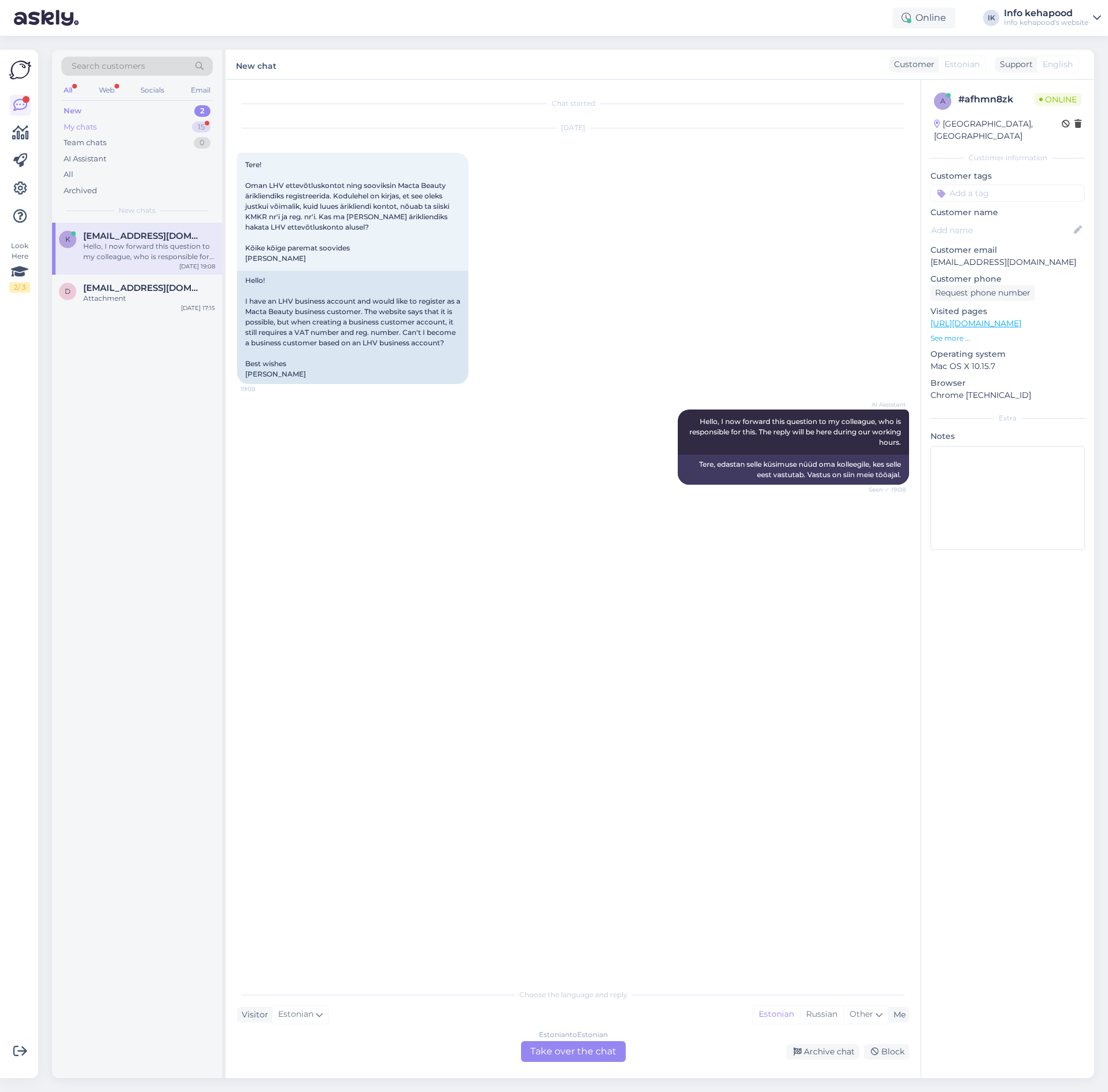
click at [179, 132] on div "My chats 15" at bounding box center [137, 127] width 151 height 16
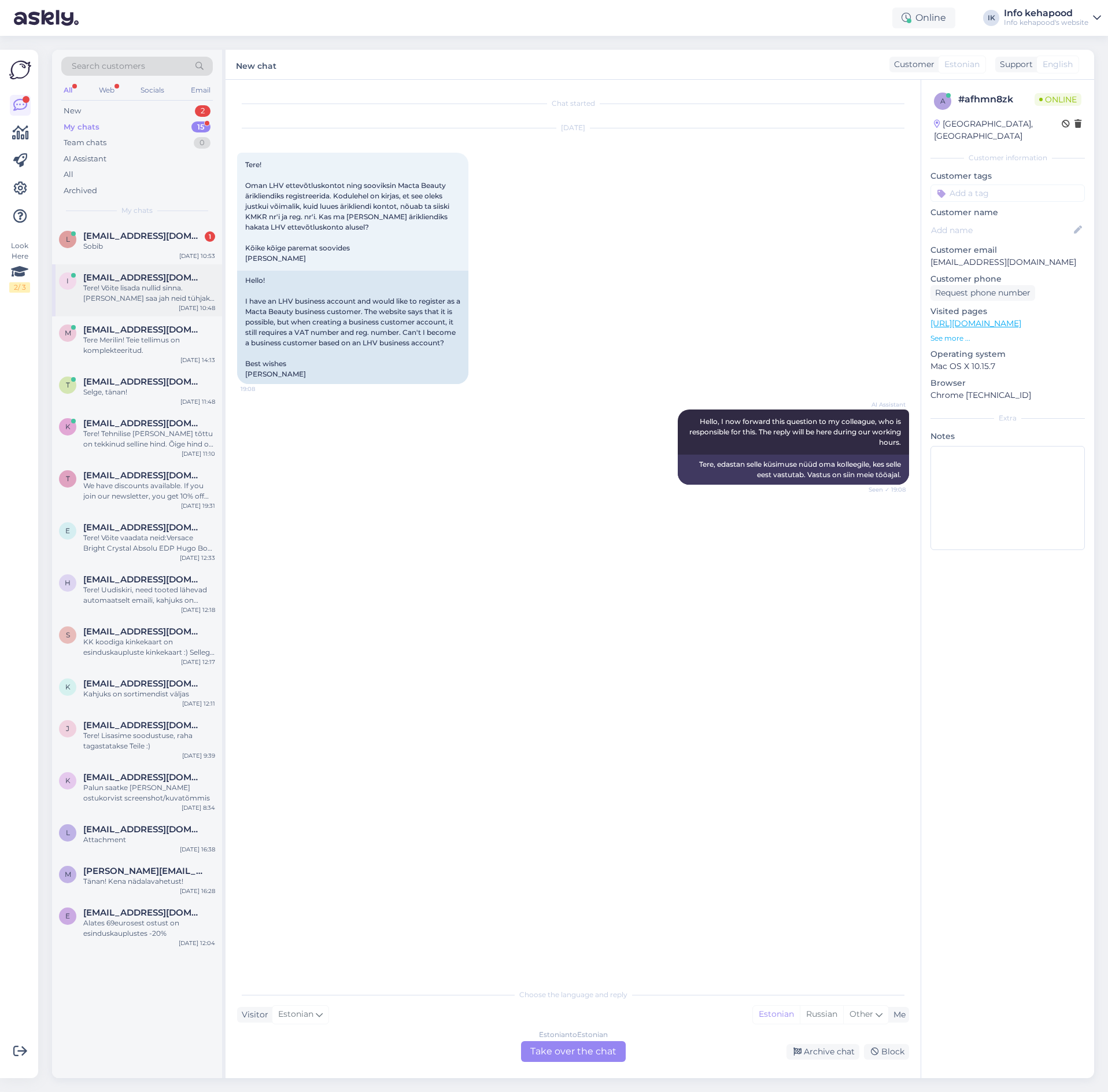
click at [169, 301] on div "Tere! Võite lisada nullid sinna. [PERSON_NAME] saa jah neid tühjaks jätta, iseg…" at bounding box center [149, 293] width 132 height 21
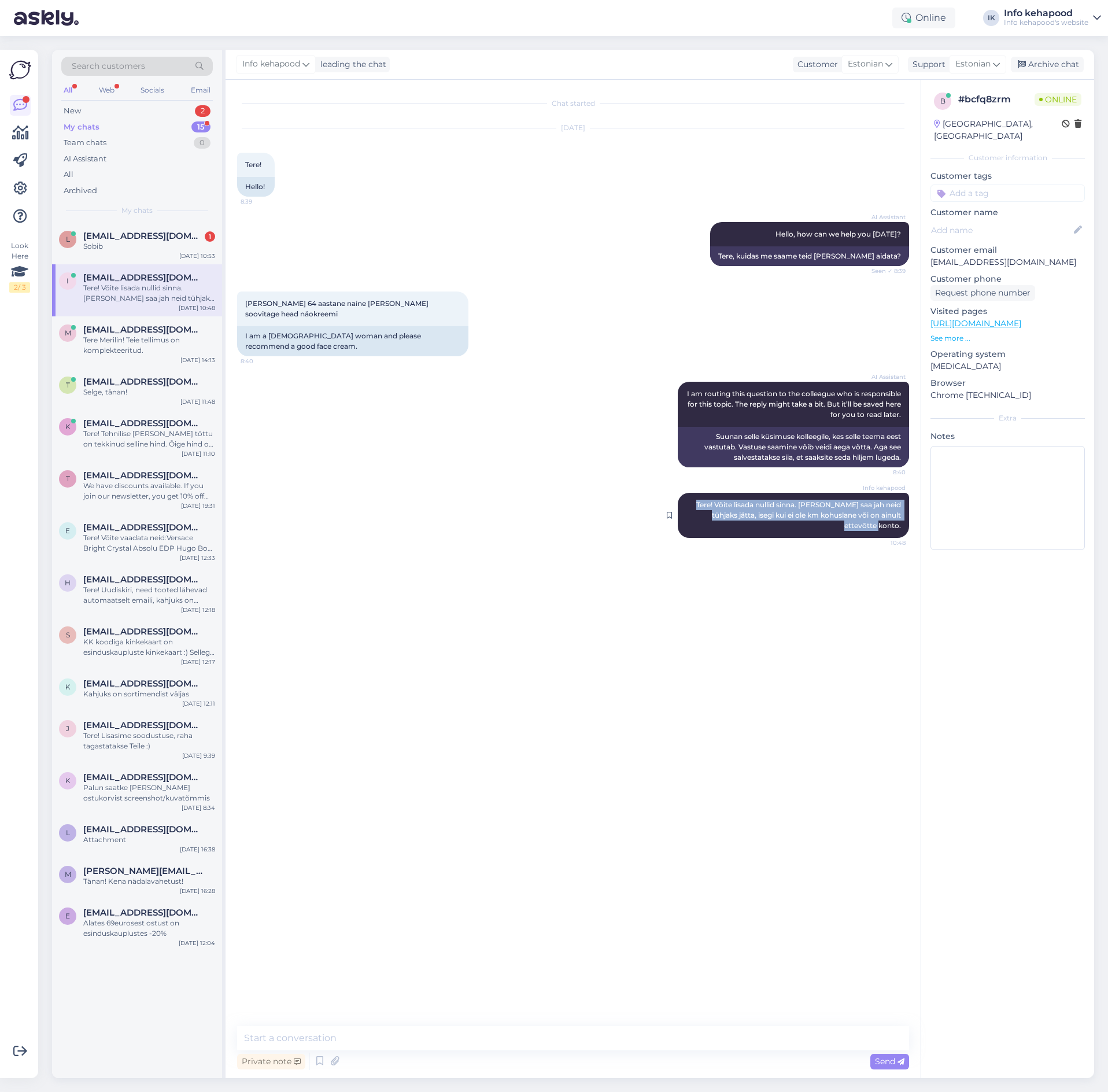
drag, startPoint x: 699, startPoint y: 491, endPoint x: 900, endPoint y: 517, distance: 202.7
click at [900, 517] on div "Info kehapood Tere! Võite lisada nullid sinna. [PERSON_NAME] saa jah neid tühja…" at bounding box center [794, 515] width 231 height 45
copy span "Tere! Võite lisada nullid sinna. [PERSON_NAME] saa jah neid tühjaks jätta, iseg…"
drag, startPoint x: 869, startPoint y: 518, endPoint x: 825, endPoint y: 531, distance: 45.9
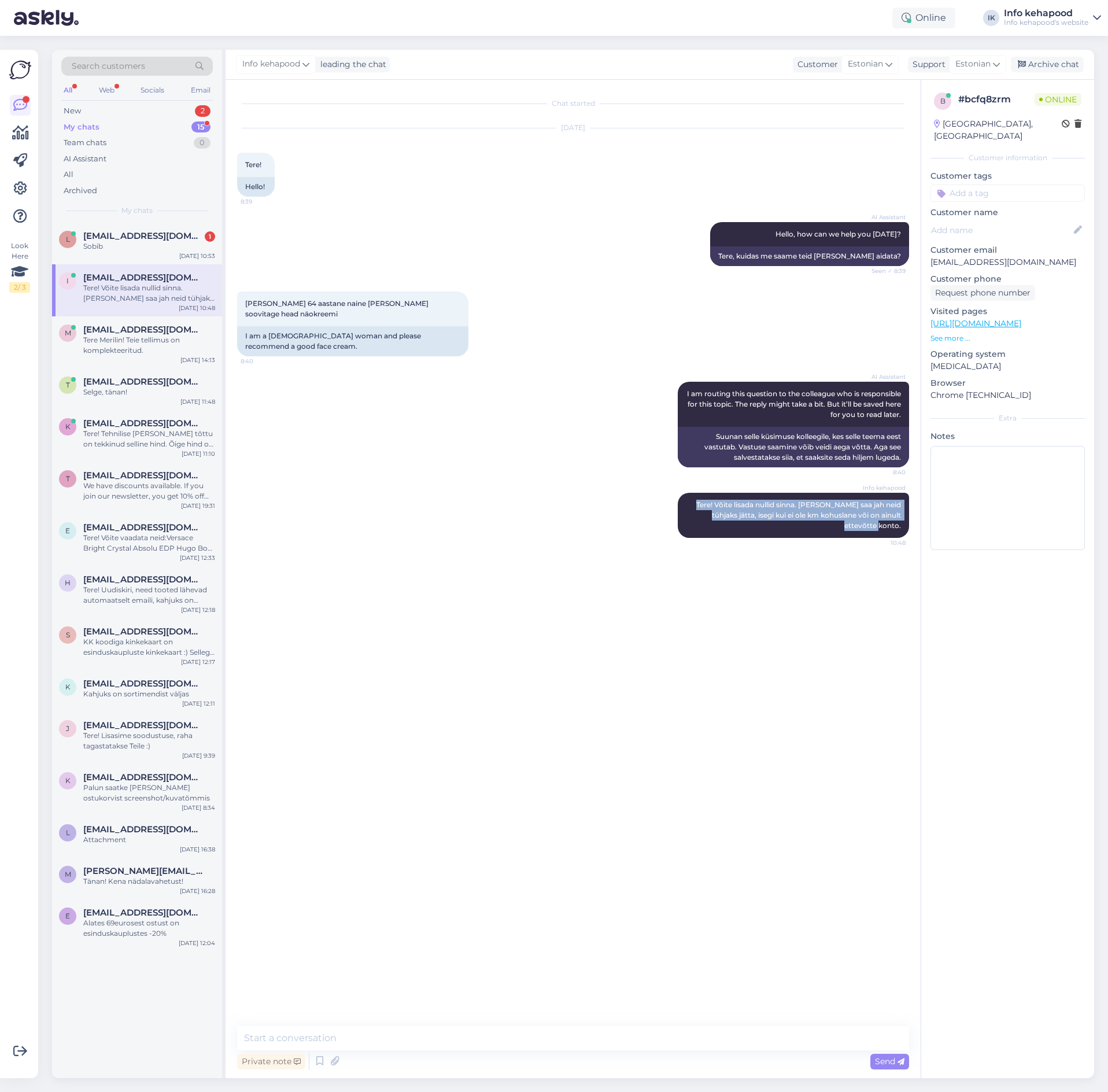
click at [833, 537] on div "Info kehapood Tere! Võite lisada nullid sinna. [PERSON_NAME] saa jah neid tühja…" at bounding box center [573, 515] width 672 height 70
click at [824, 516] on div "Info kehapood Tere! Võite lisada nullid sinna. [PERSON_NAME] saa jah neid tühja…" at bounding box center [794, 515] width 231 height 45
click at [822, 515] on div "Info kehapood Tere! Võite lisada nullid sinna. [PERSON_NAME] saa jah neid tühja…" at bounding box center [794, 515] width 231 height 45
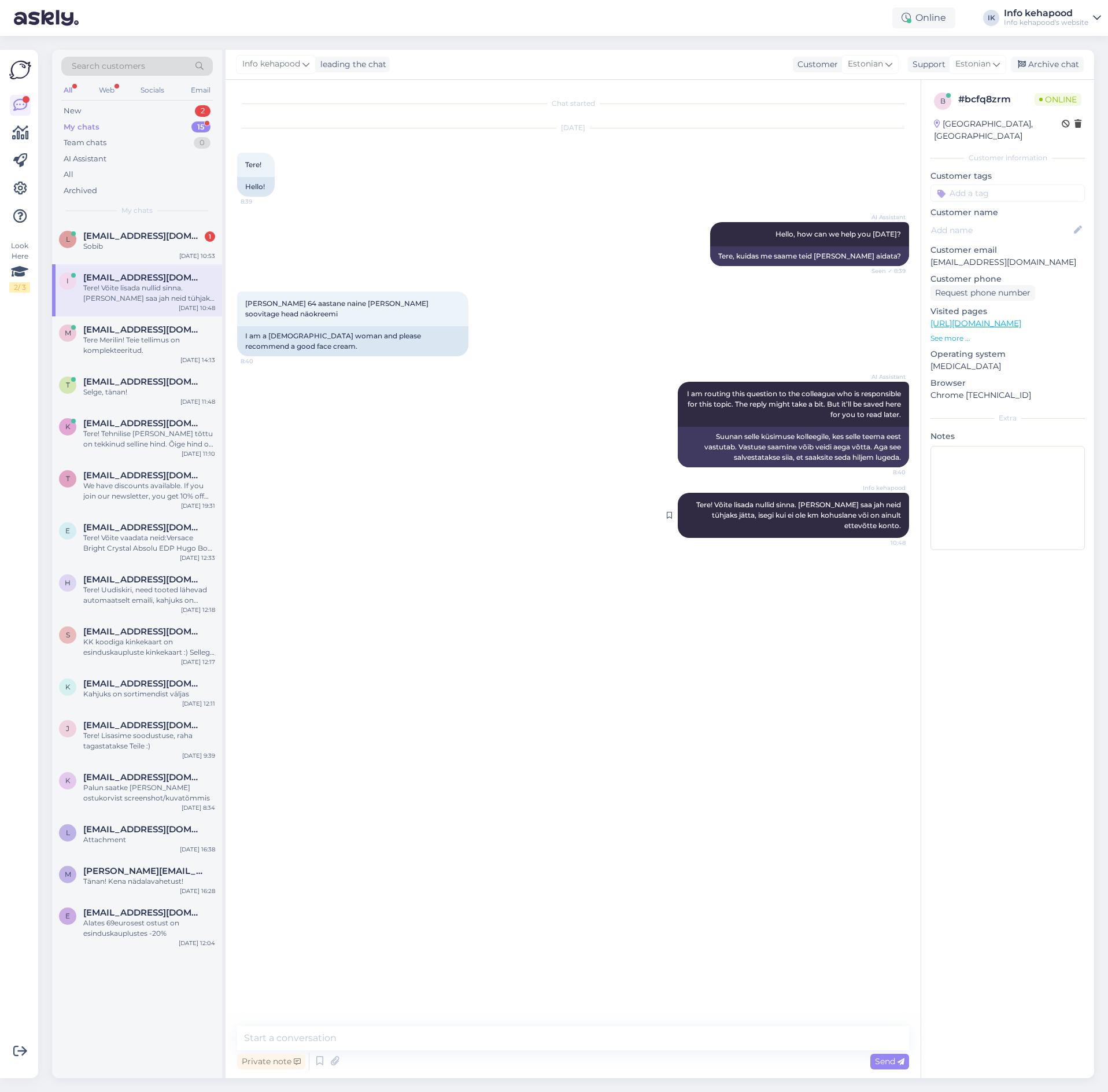
click at [819, 504] on span "Tere! Võite lisada nullid sinna. [PERSON_NAME] saa jah neid tühjaks jätta, iseg…" at bounding box center [799, 515] width 206 height 29
drag, startPoint x: 697, startPoint y: 498, endPoint x: 852, endPoint y: 510, distance: 155.5
click at [852, 510] on div "Info kehapood Tere! Võite lisada nullid sinna. [PERSON_NAME] saa jah neid tühja…" at bounding box center [794, 515] width 231 height 45
click at [573, 1056] on div "Private note Send" at bounding box center [573, 1061] width 672 height 22
click at [572, 1026] on textarea at bounding box center [573, 1037] width 672 height 24
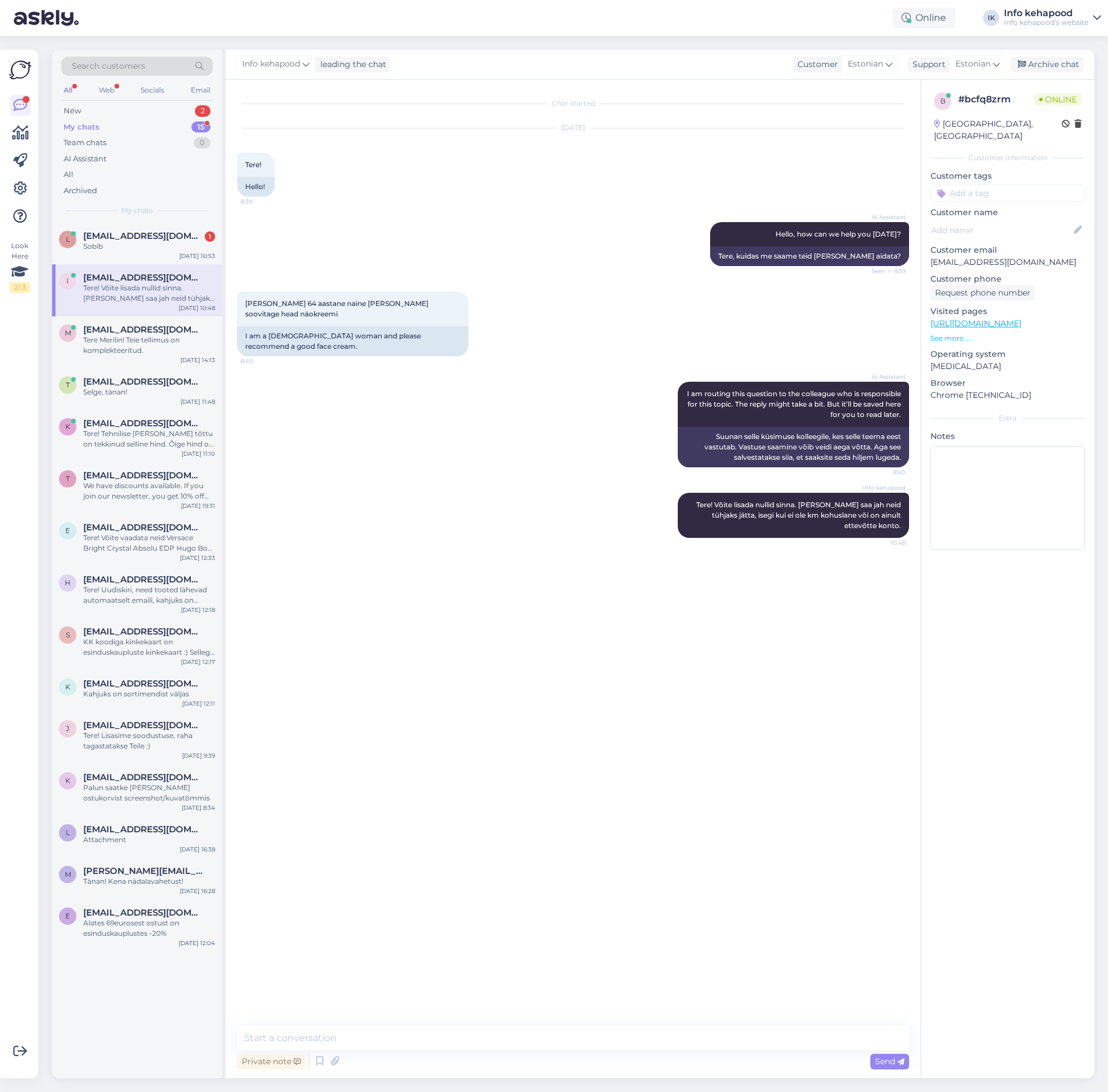
click at [443, 1010] on div "Chat started [DATE] Tere! 8:39 Hello! AI Assistant Hello, how can we help you […" at bounding box center [578, 554] width 682 height 924
click at [370, 1015] on div "Chat started [DATE] Tere! 8:39 Hello! AI Assistant Hello, how can we help you […" at bounding box center [573, 579] width 695 height 998
click at [374, 1037] on textarea at bounding box center [573, 1037] width 672 height 24
type textarea "Tere! Vabandame vale [PERSON_NAME] Teile :)"
click at [107, 234] on span "[EMAIL_ADDRESS][DOMAIN_NAME]" at bounding box center [143, 236] width 120 height 11
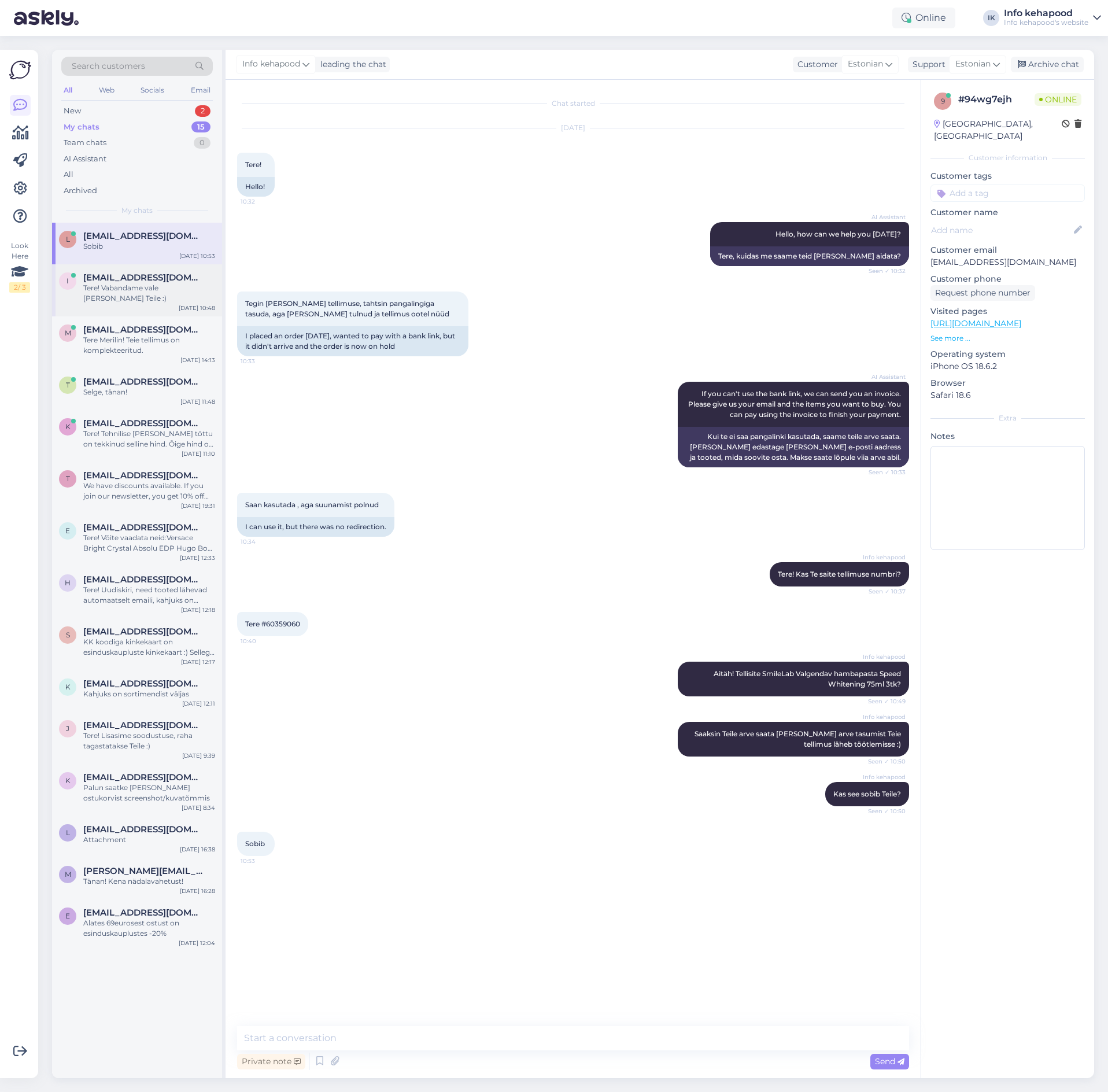
click at [133, 287] on div "Tere! Vabandame vale [PERSON_NAME] Teile :)" at bounding box center [149, 293] width 132 height 21
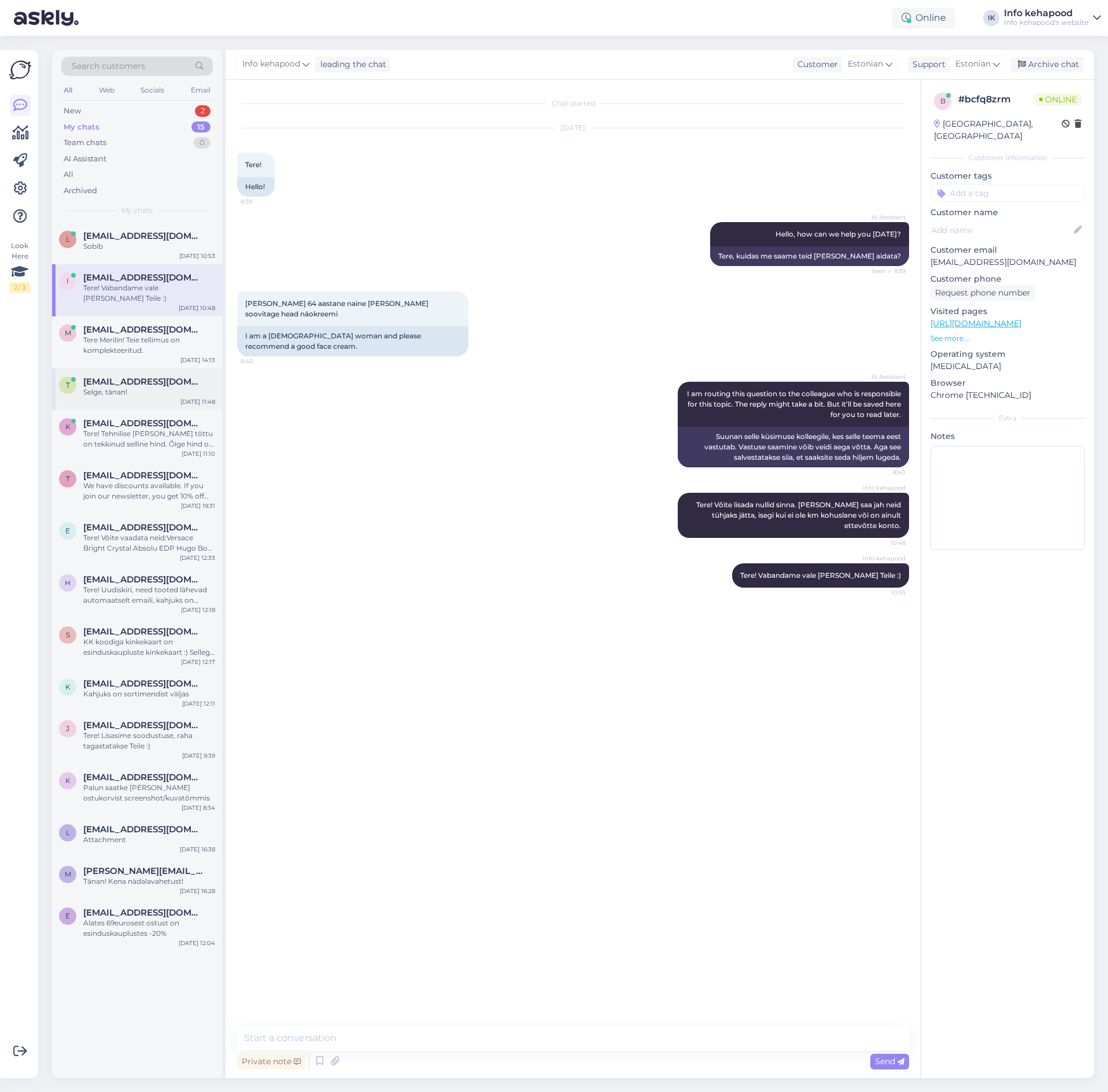
click at [135, 377] on span "[EMAIL_ADDRESS][DOMAIN_NAME]" at bounding box center [143, 382] width 120 height 11
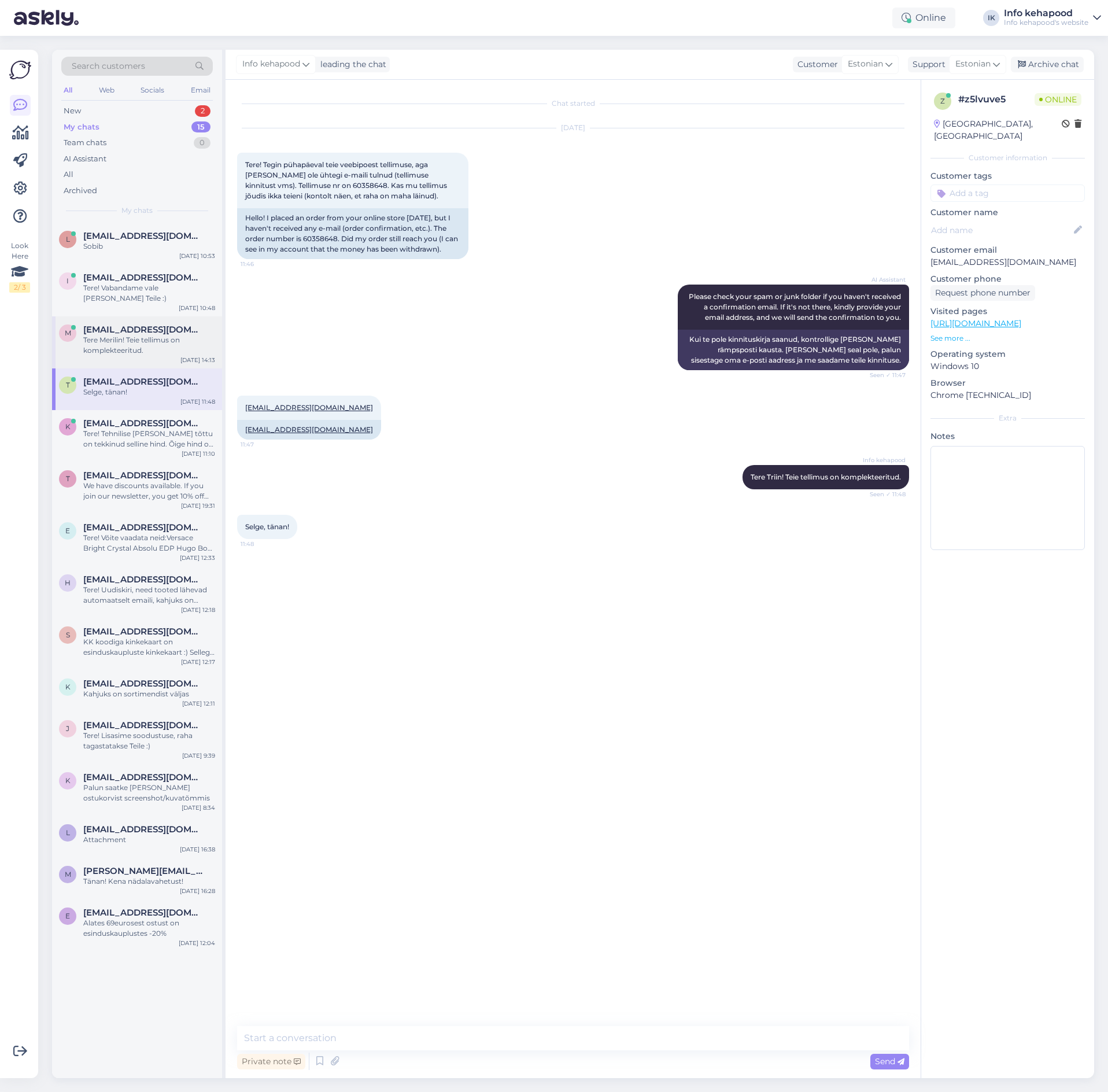
click at [135, 335] on div "Tere Merilin! Teie tellimus on komplekteeritud." at bounding box center [149, 345] width 132 height 21
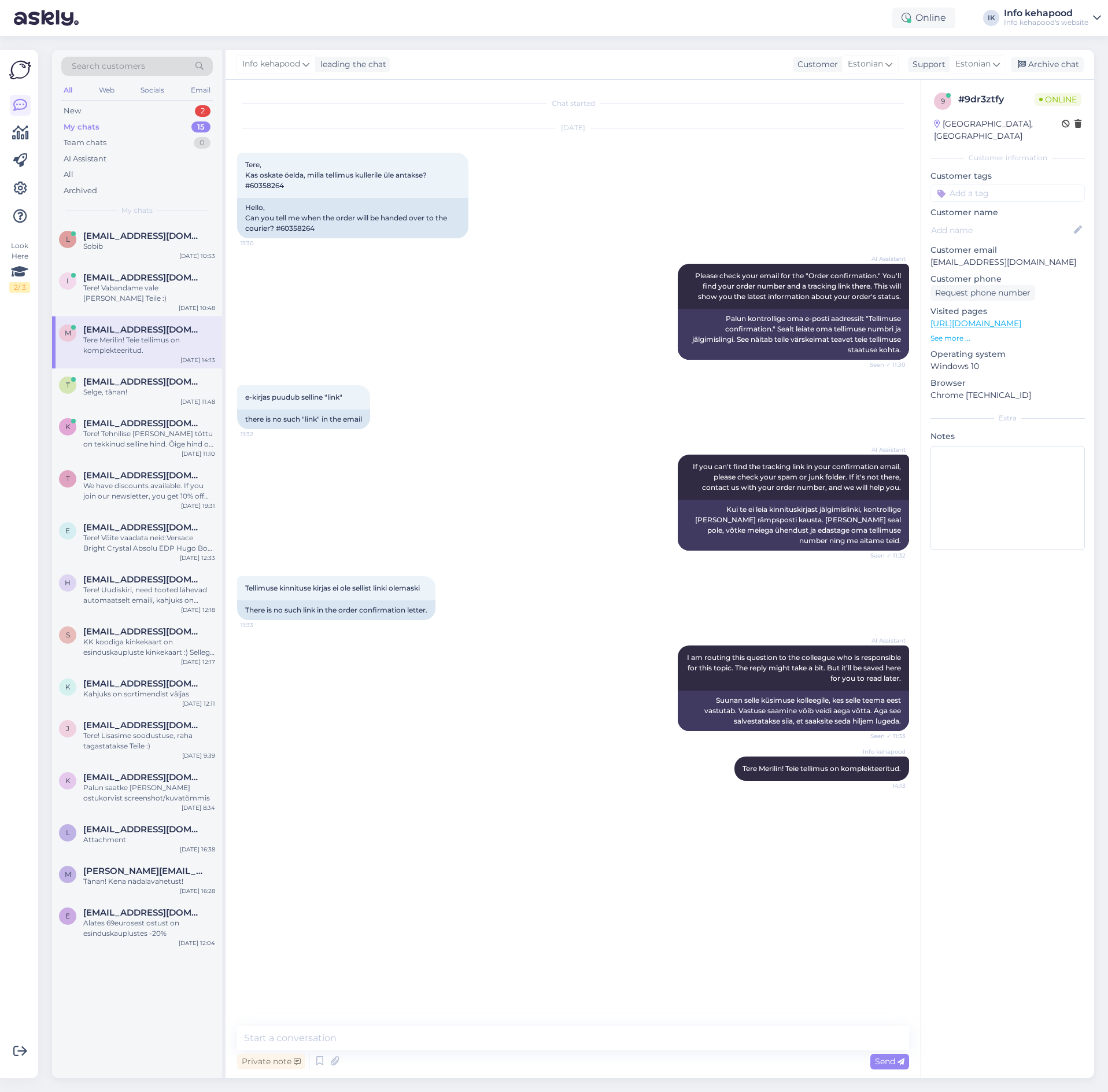
click at [119, 101] on div "Search customers All Web Socials Email New 2 My chats 15 Team chats 0 AI Assist…" at bounding box center [137, 136] width 170 height 173
click at [121, 111] on div "New 2" at bounding box center [137, 111] width 151 height 16
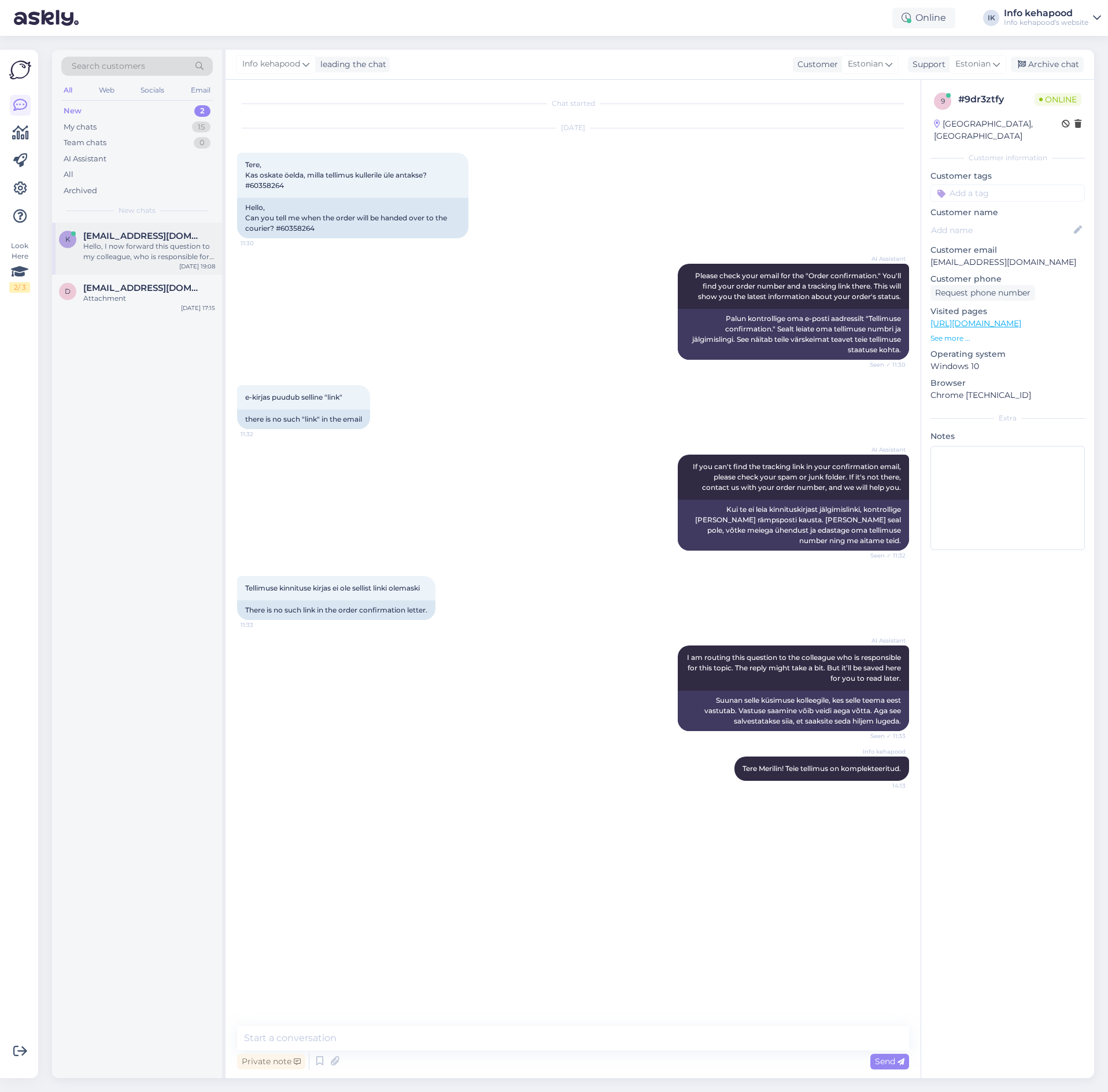
click at [139, 241] on div "Hello, I now forward this question to my colleague, who is responsible for this…" at bounding box center [149, 251] width 132 height 21
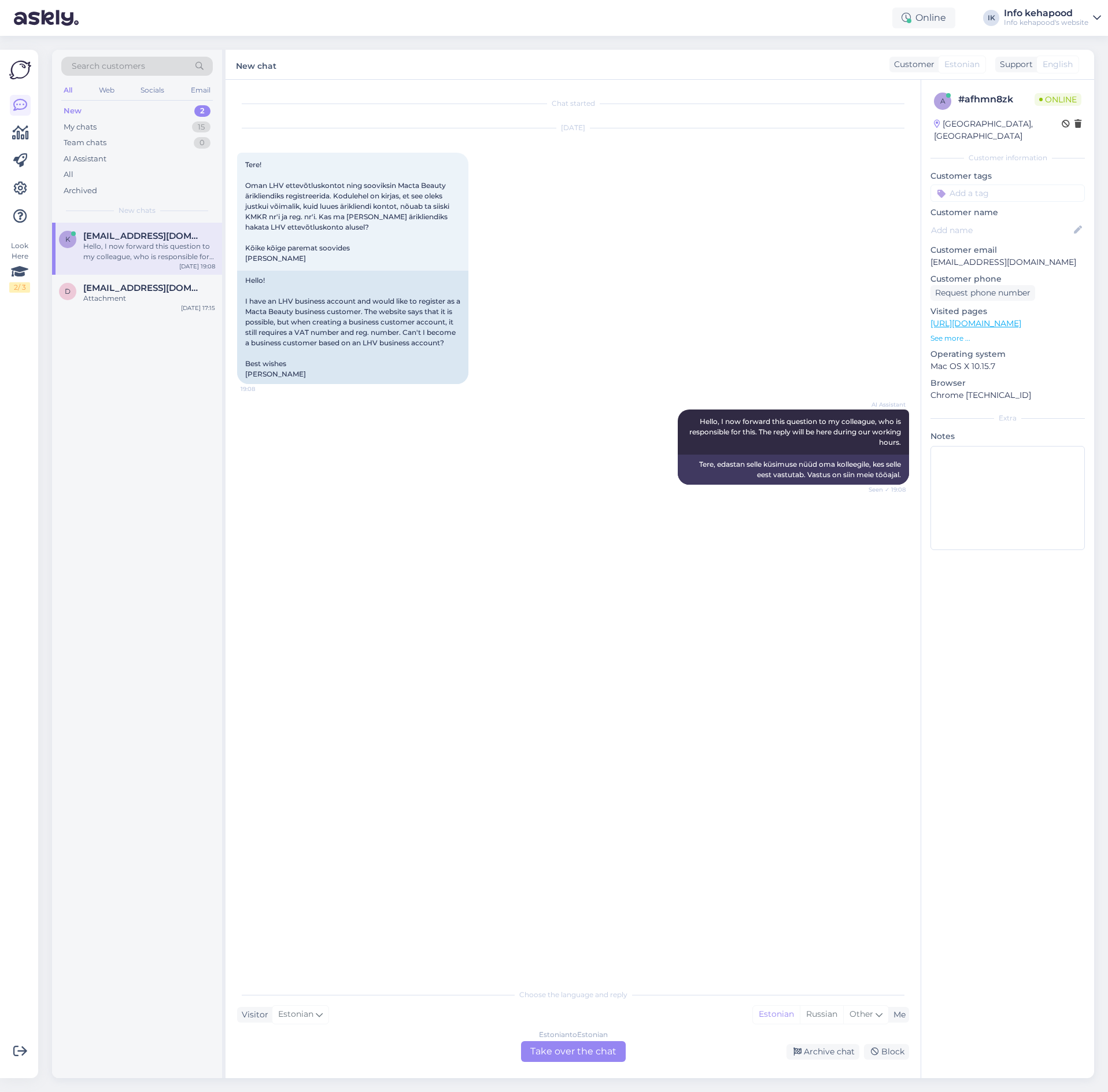
click at [588, 1035] on div "Estonian to Estonian" at bounding box center [573, 1035] width 69 height 11
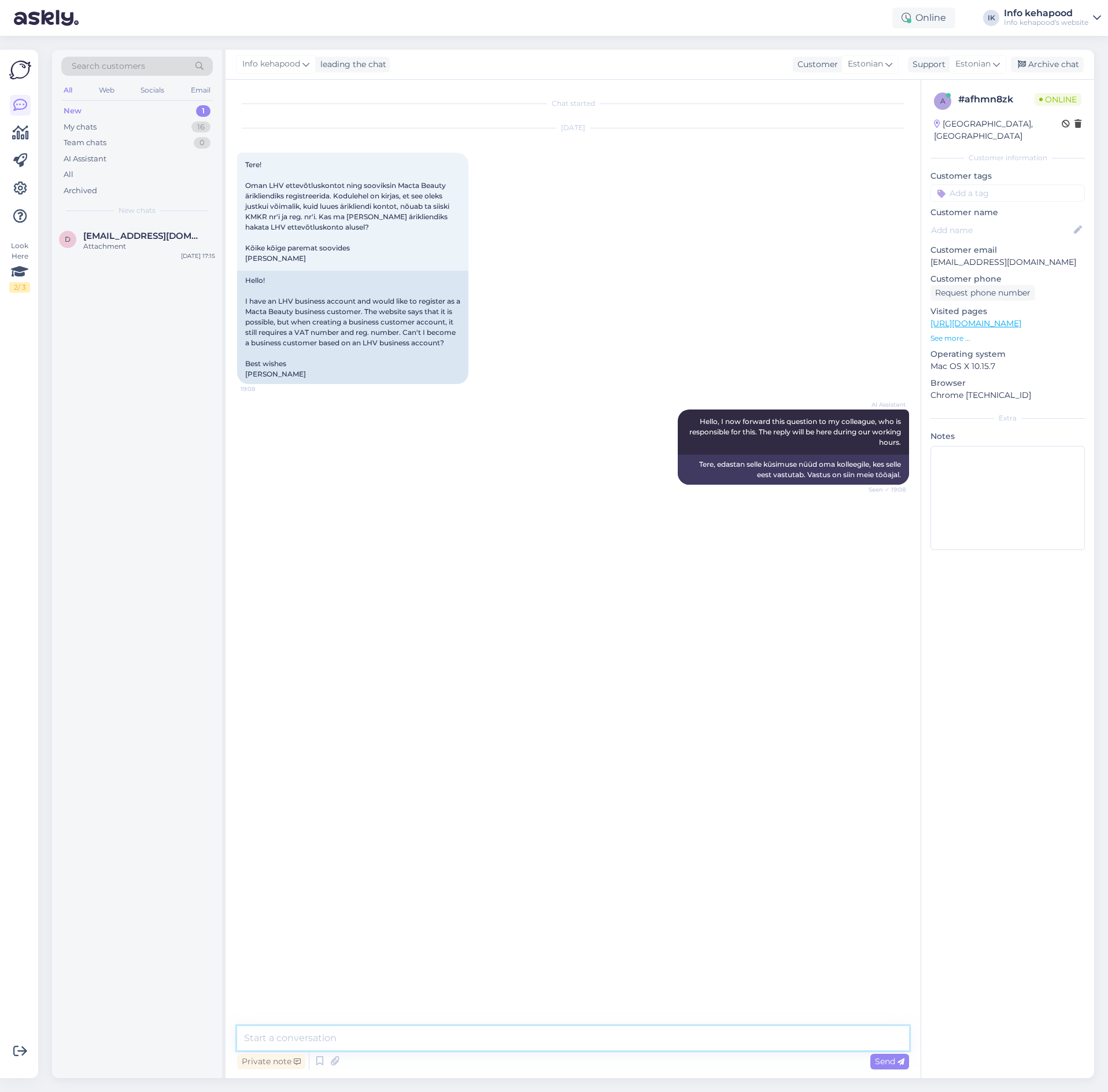
click at [542, 1028] on textarea at bounding box center [573, 1037] width 672 height 24
paste textarea "Tere! Võite lisada nullid sinna. [PERSON_NAME] saa jah neid tühjaks jätta, iseg…"
type textarea "Tere! Võite lisada nullid sinna. [PERSON_NAME] saa jah neid tühjaks jätta, iseg…"
click at [112, 247] on div "Attachment" at bounding box center [149, 246] width 132 height 11
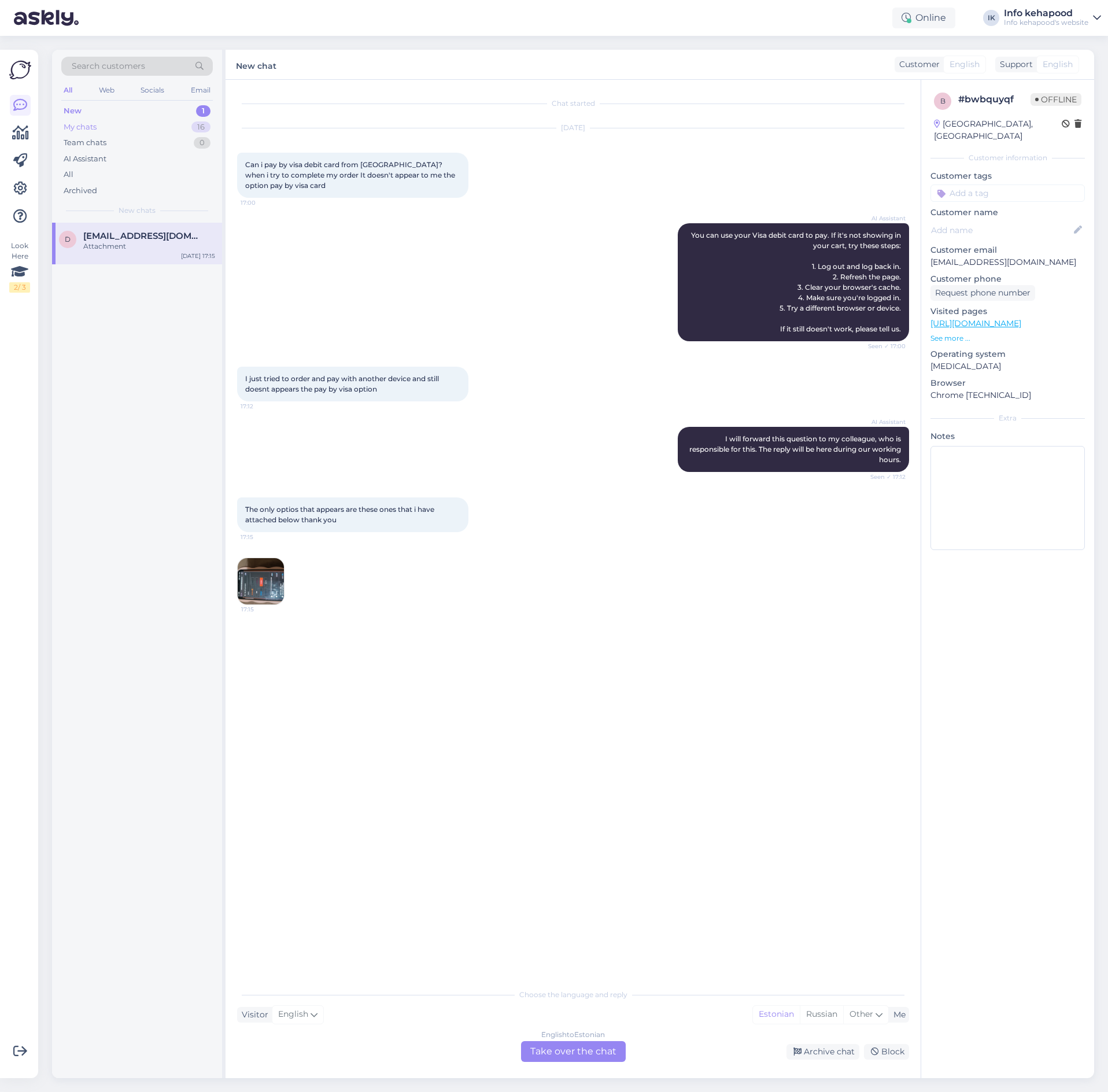
click at [128, 128] on div "My chats 16" at bounding box center [137, 127] width 151 height 16
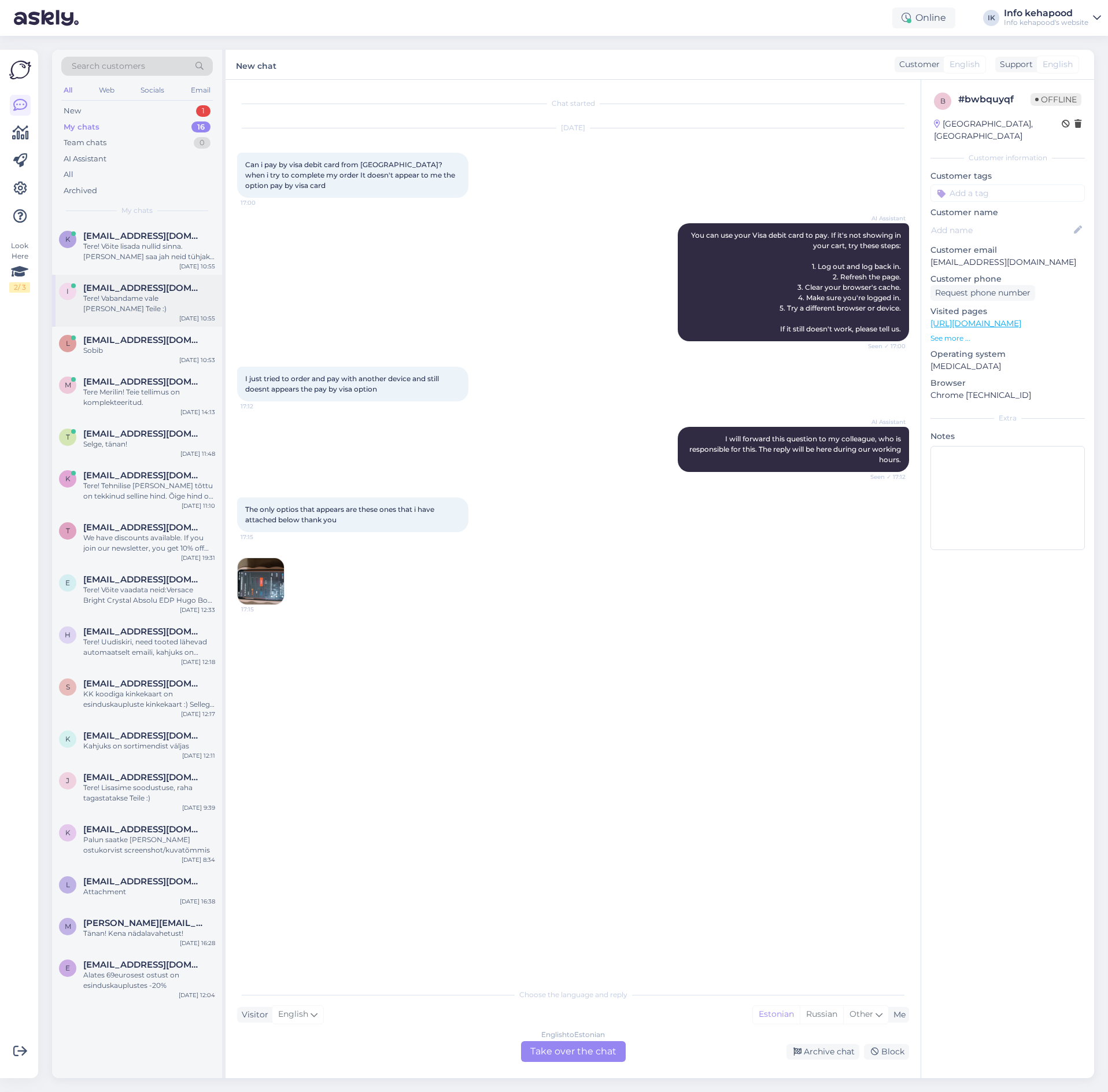
click at [136, 291] on span "[EMAIL_ADDRESS][DOMAIN_NAME]" at bounding box center [143, 288] width 120 height 11
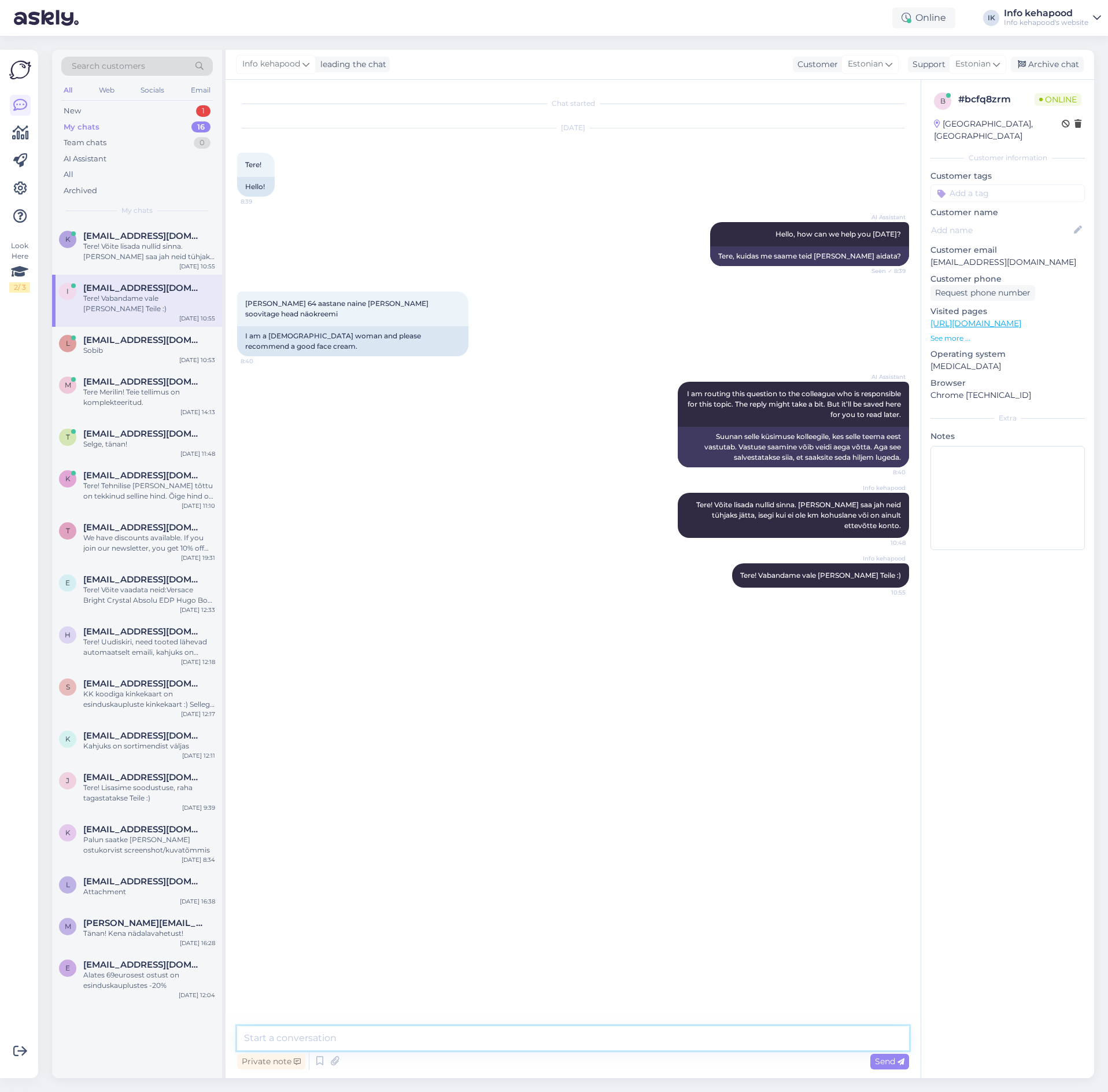
click at [567, 1042] on textarea at bounding box center [573, 1037] width 672 height 24
type textarea "t"
type textarea "T"
type textarea "Oskate öelda, milline näonahk Teil on?"
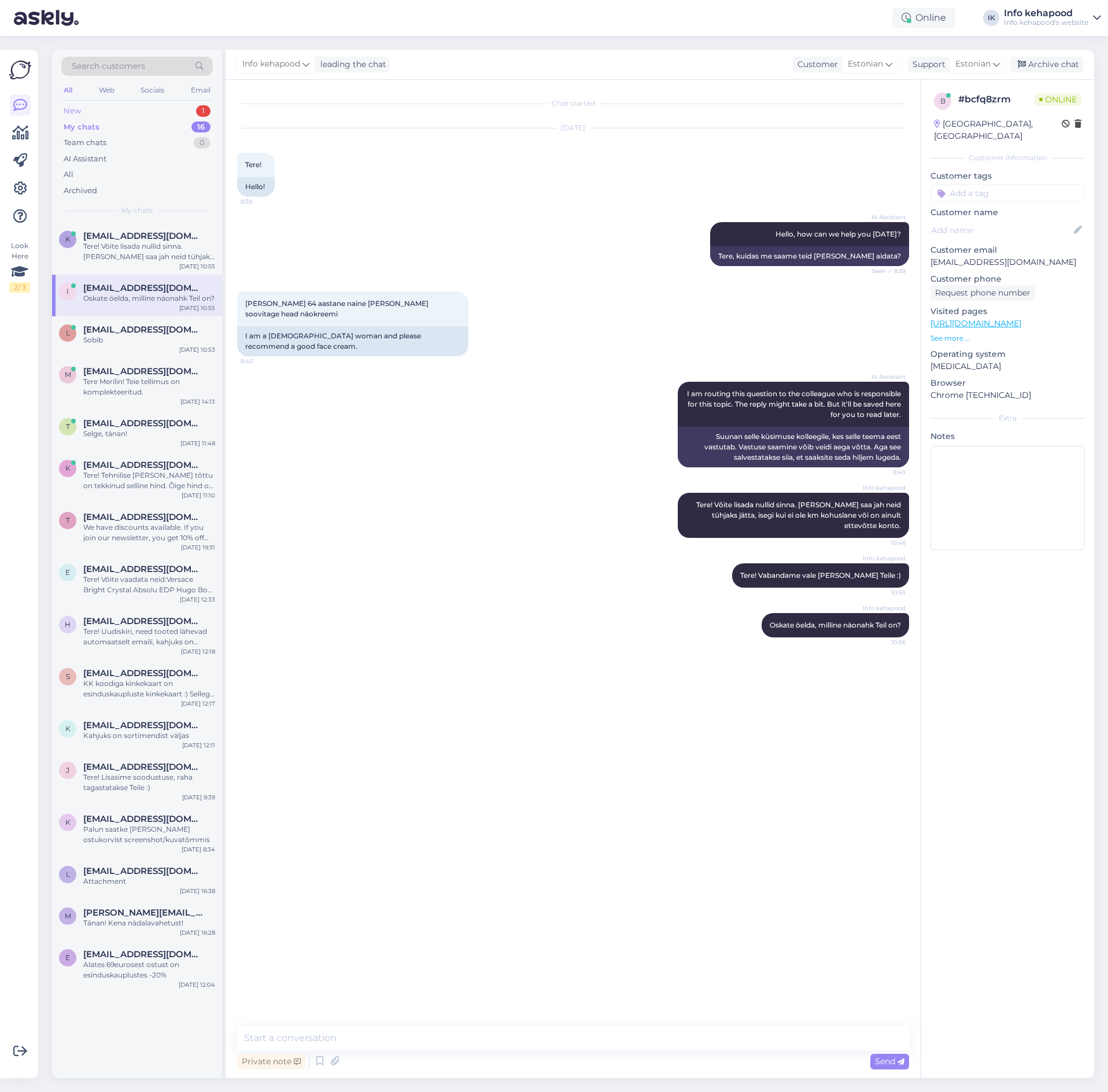
click at [90, 103] on div "New 1" at bounding box center [137, 111] width 151 height 16
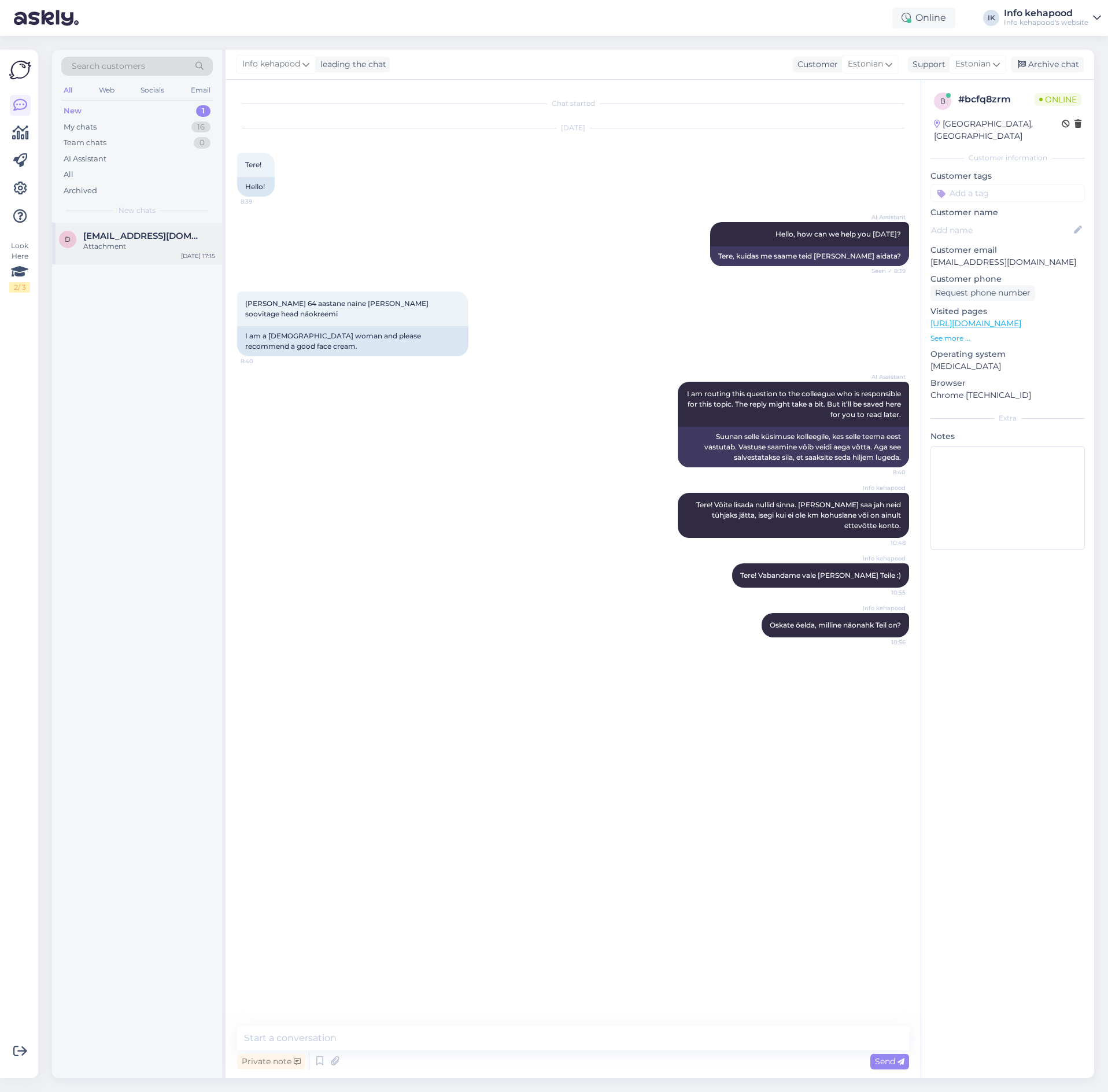
click at [128, 256] on div "d [EMAIL_ADDRESS][DOMAIN_NAME] Attachment [DATE] 17:15" at bounding box center [137, 243] width 170 height 42
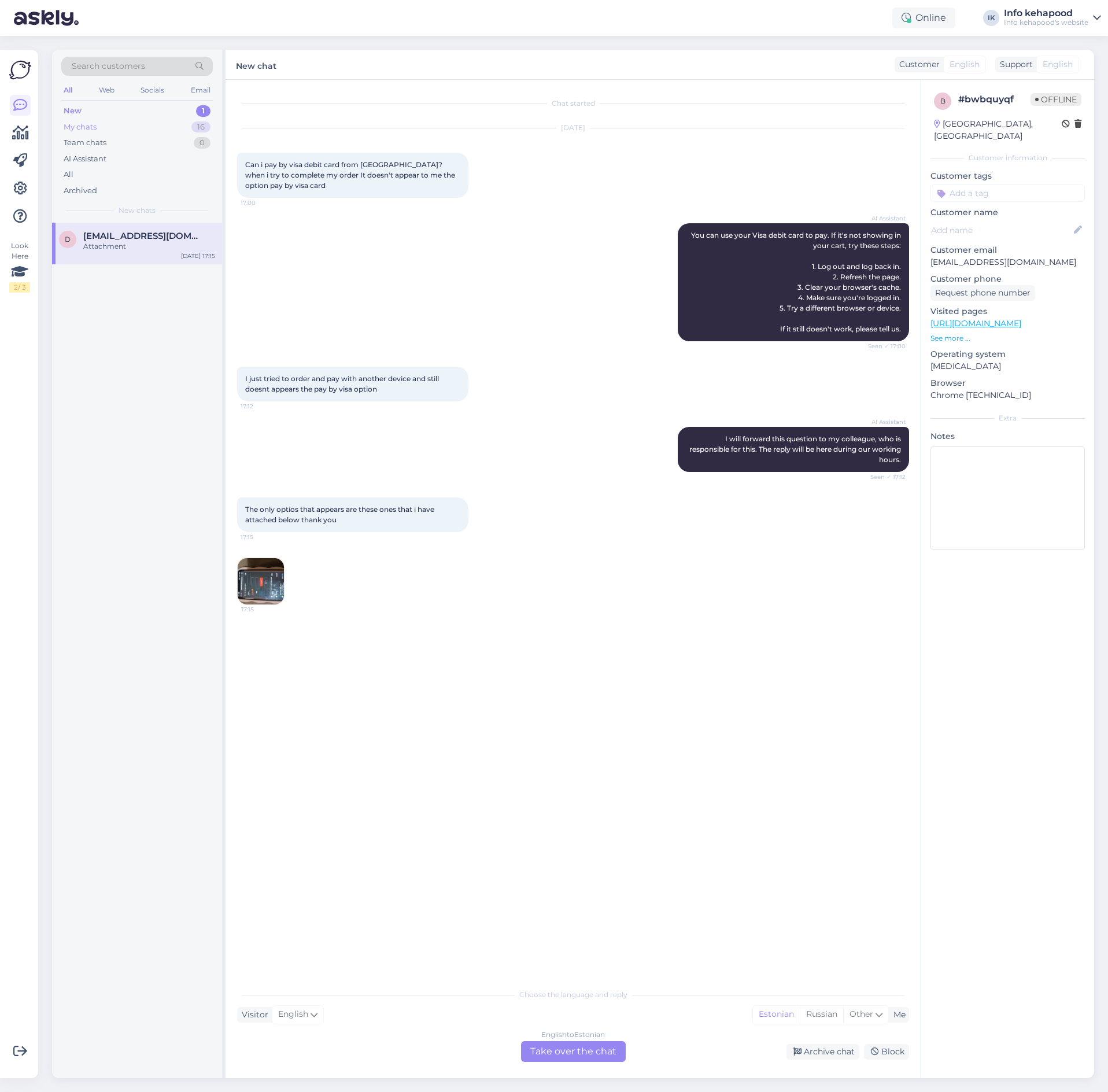
click at [143, 120] on div "My chats 16" at bounding box center [137, 127] width 151 height 16
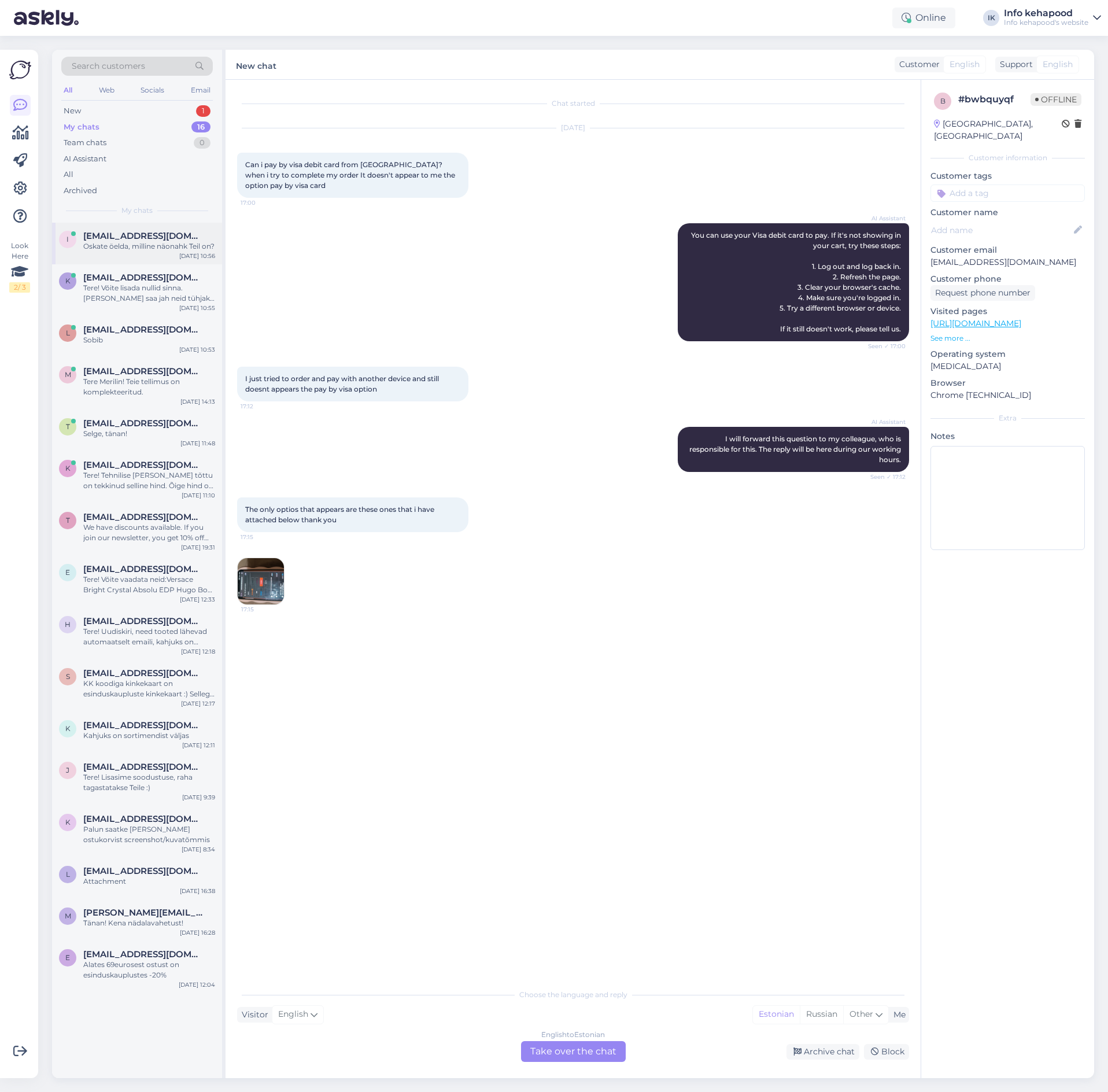
click at [164, 246] on div "Oskate öelda, milline näonahk Teil on?" at bounding box center [149, 246] width 132 height 11
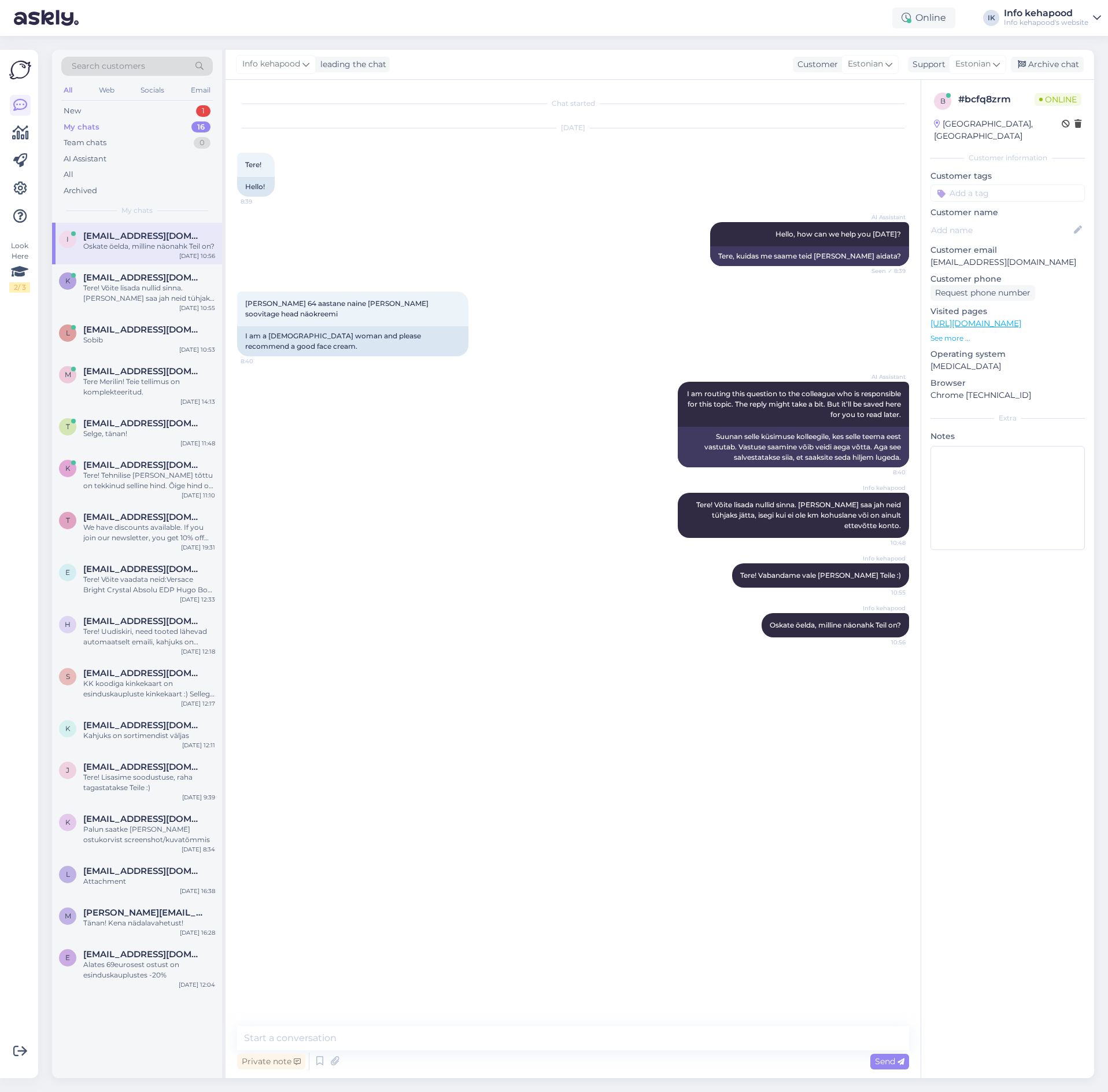
click at [502, 1053] on div "Private note Send" at bounding box center [573, 1061] width 672 height 22
click at [504, 1045] on textarea at bounding box center [573, 1037] width 672 height 24
paste textarea "[URL][DOMAIN_NAME]"
type textarea "[URL][DOMAIN_NAME]"
drag, startPoint x: 771, startPoint y: 1045, endPoint x: 767, endPoint y: 1039, distance: 7.2
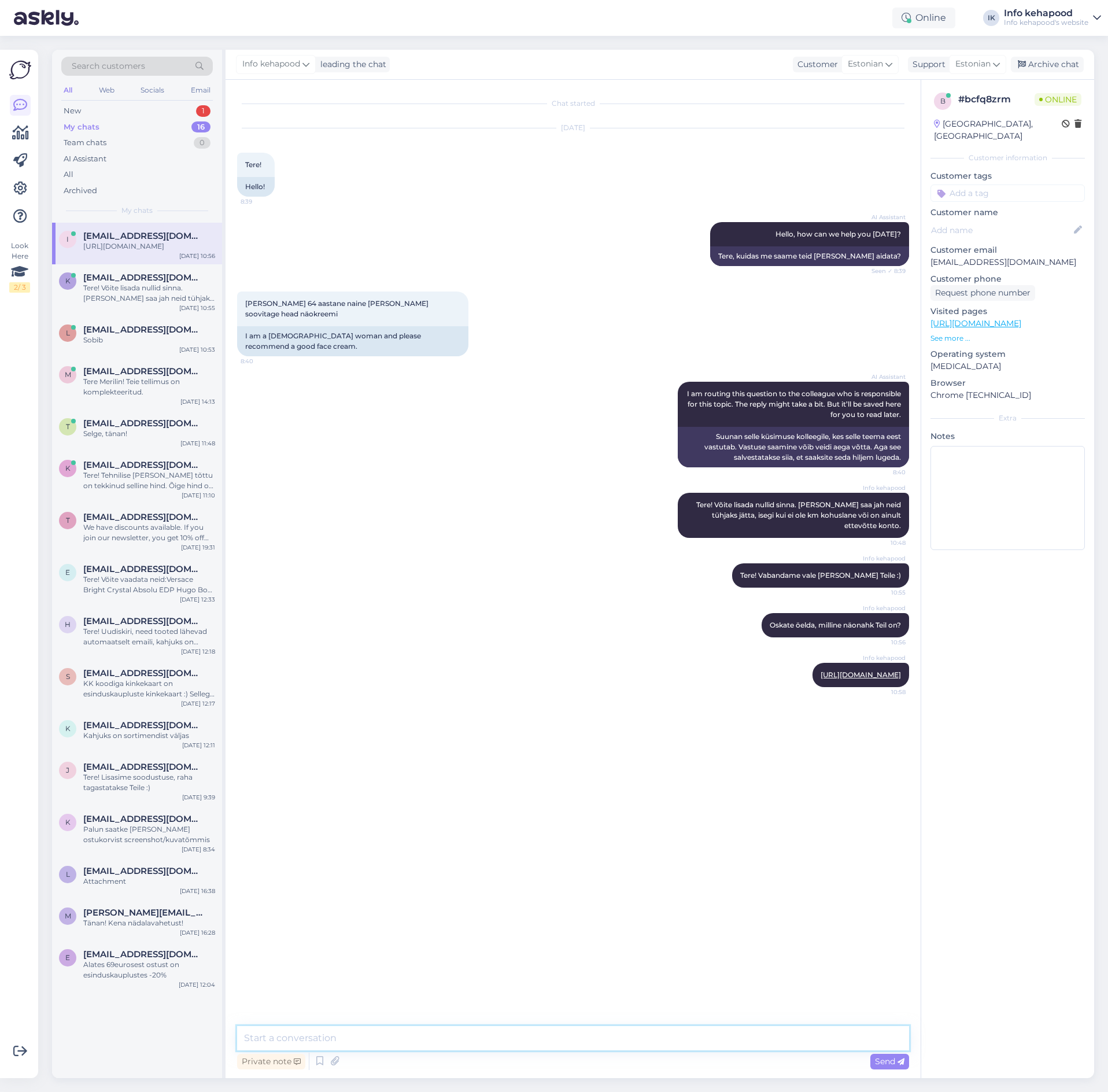
click at [771, 1045] on textarea at bounding box center [573, 1037] width 672 height 24
paste textarea "[URL][DOMAIN_NAME]"
type textarea "[URL][DOMAIN_NAME]"
click at [682, 1076] on div "Chat started [DATE] Tere! 8:39 Hello! AI Assistant Hello, how can we help you […" at bounding box center [573, 579] width 695 height 998
click at [672, 1054] on div "Private note Send" at bounding box center [573, 1061] width 672 height 22
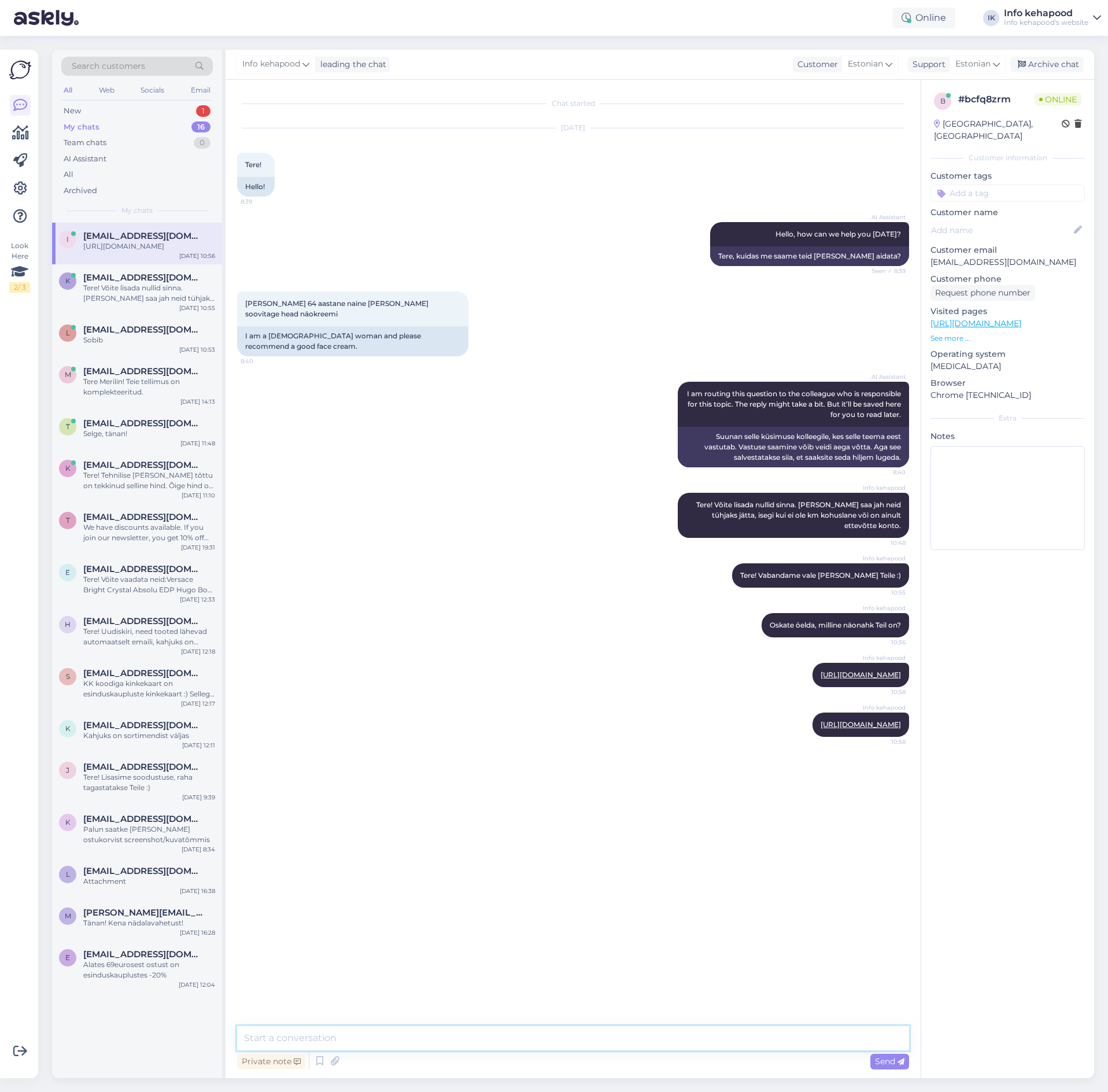
drag, startPoint x: 672, startPoint y: 1047, endPoint x: 661, endPoint y: 1038, distance: 14.2
click at [668, 1049] on textarea at bounding box center [573, 1037] width 672 height 24
paste textarea "[URL][DOMAIN_NAME]"
type textarea "[URL][DOMAIN_NAME]"
type textarea "c"
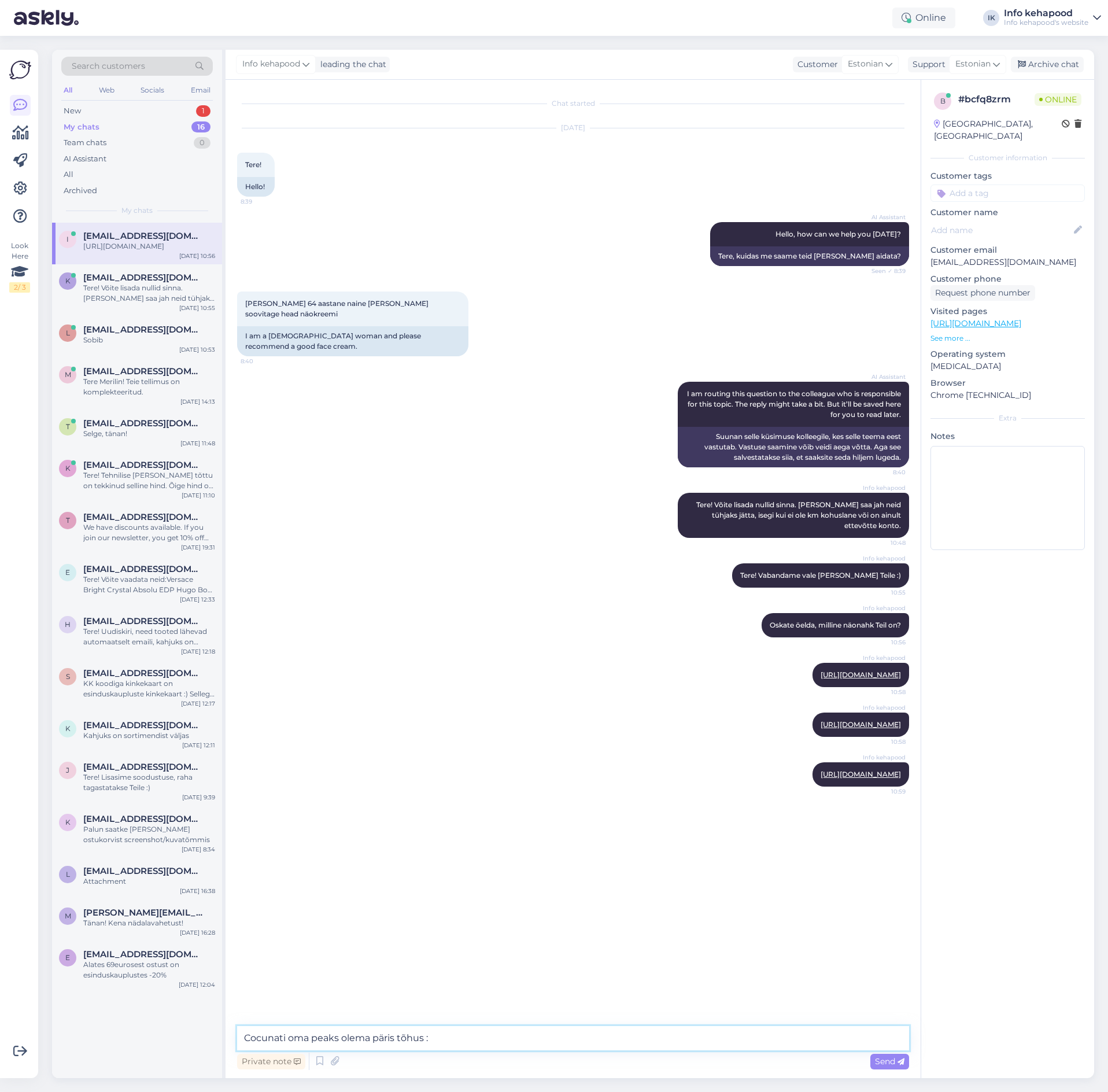
type textarea "Cocunati oma peaks olema päris tõhus :)"
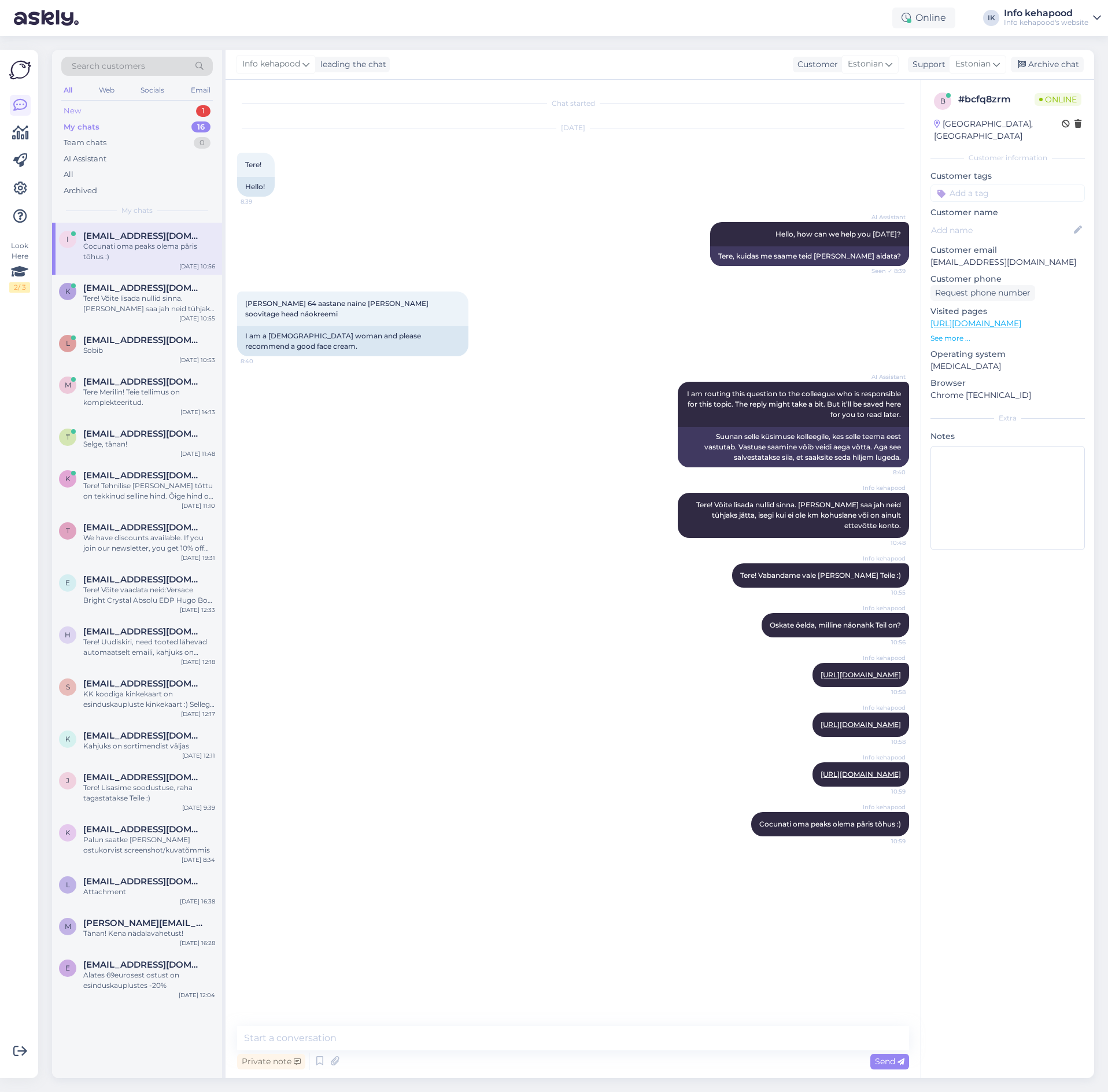
click at [162, 116] on div "New 1" at bounding box center [137, 111] width 151 height 16
